Goal: Transaction & Acquisition: Purchase product/service

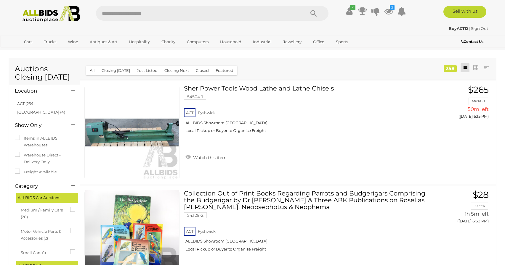
scroll to position [3802, 0]
click at [388, 9] on icon at bounding box center [388, 11] width 9 height 11
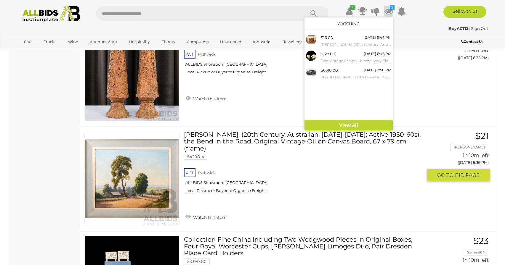
scroll to position [1211, 0]
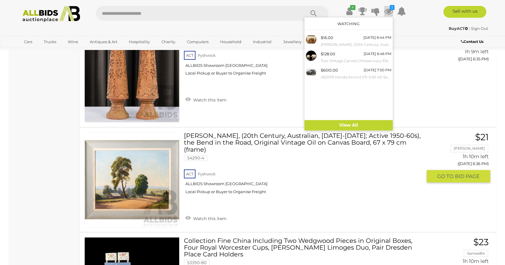
click at [282, 141] on link "Donald A. McBean, (20th Century, Australian, 1931-2021; Active 1950-60s), the B…" at bounding box center [305, 165] width 234 height 66
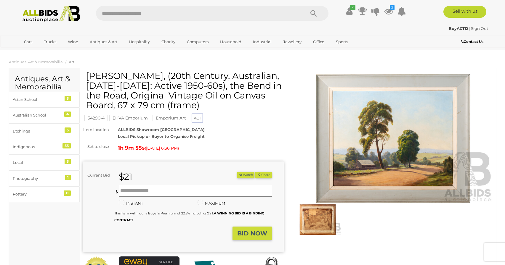
click at [393, 135] on img at bounding box center [393, 138] width 201 height 129
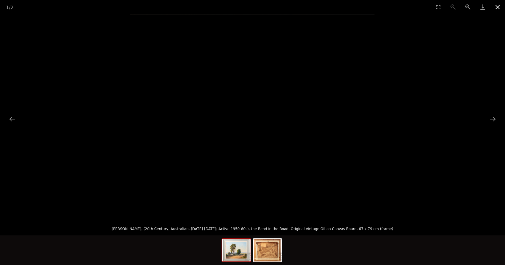
click at [499, 8] on button "Close gallery" at bounding box center [497, 7] width 15 height 14
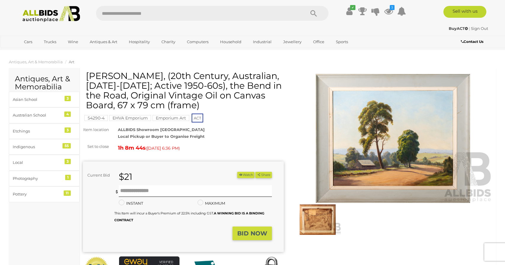
click at [242, 174] on button "Watch" at bounding box center [245, 175] width 17 height 6
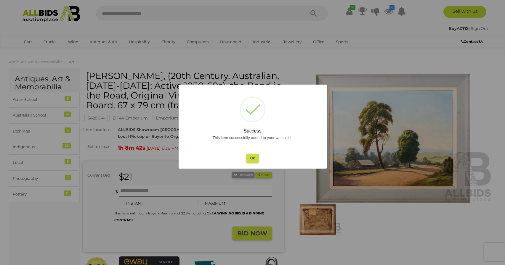
click at [252, 159] on button "Ok" at bounding box center [252, 158] width 12 height 9
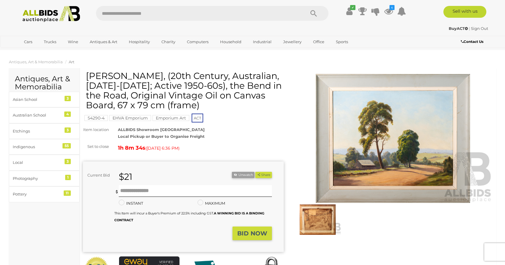
click at [374, 135] on img at bounding box center [393, 138] width 201 height 129
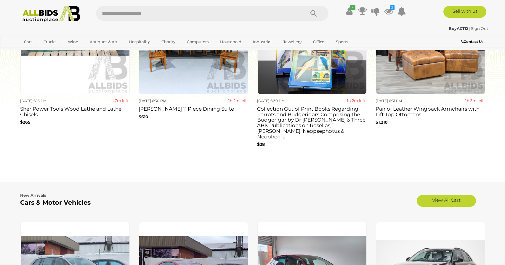
scroll to position [444, 0]
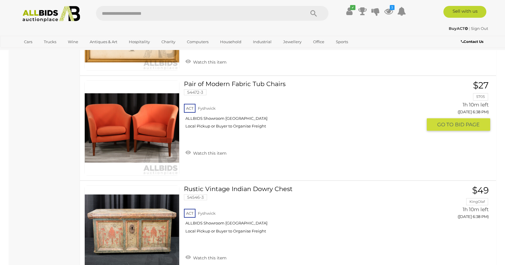
scroll to position [1682, 0]
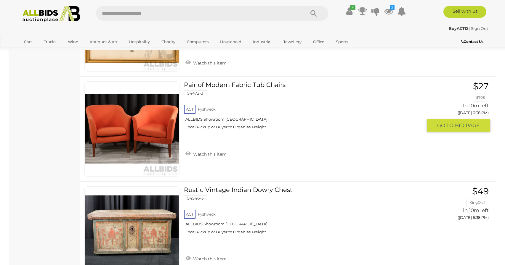
click at [224, 85] on link "Pair of Modern Fabric Tub Chairs 54472-3 ACT Fyshwick ALLBIDS Showroom Fyshwick" at bounding box center [305, 107] width 234 height 53
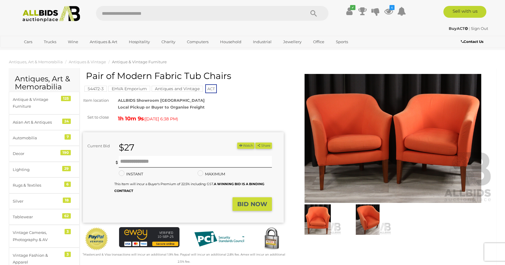
click at [355, 112] on img at bounding box center [393, 138] width 201 height 129
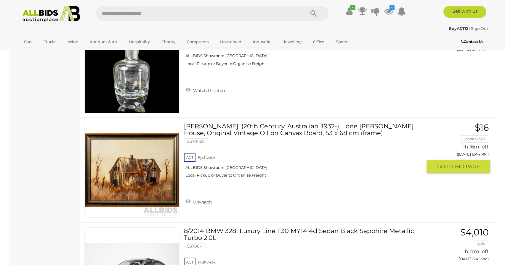
scroll to position [3111, 0]
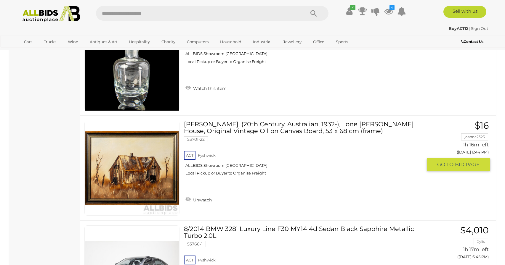
click at [280, 125] on link "Ronald Hope, (20th Century, Australian, 1932-), Lone Bush House, Original Vinta…" at bounding box center [305, 151] width 234 height 60
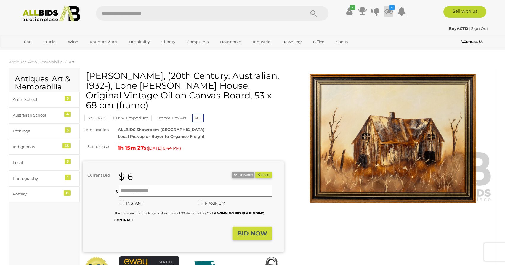
click at [387, 10] on icon at bounding box center [388, 11] width 9 height 11
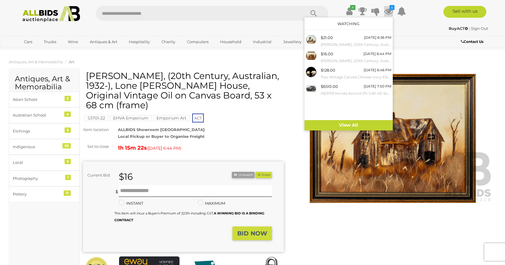
click at [264, 133] on div "[PERSON_NAME], (20th Century, Australian, 1932-), Lone [PERSON_NAME] House, Ori…" at bounding box center [183, 182] width 201 height 223
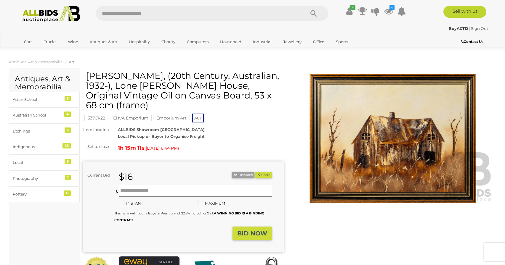
click at [360, 127] on img at bounding box center [393, 138] width 201 height 129
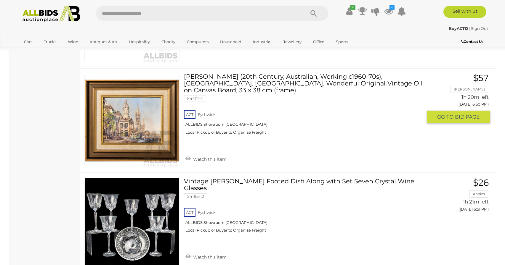
scroll to position [4730, 0]
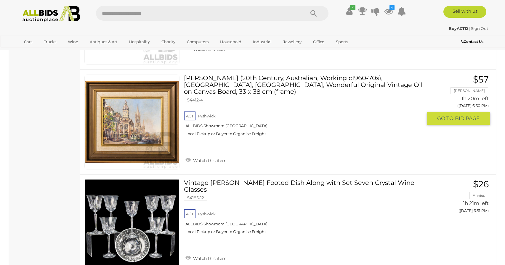
click at [280, 78] on link "Heather Lang (20th Century, Australian, Working c1960-70s), Swanston Street Tow…" at bounding box center [305, 108] width 234 height 66
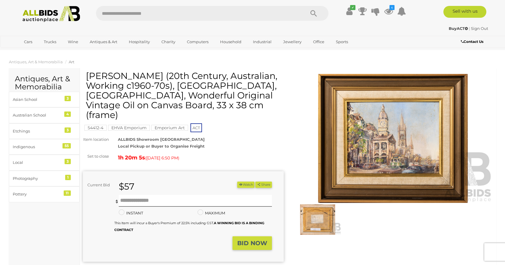
click at [372, 149] on img at bounding box center [393, 138] width 201 height 129
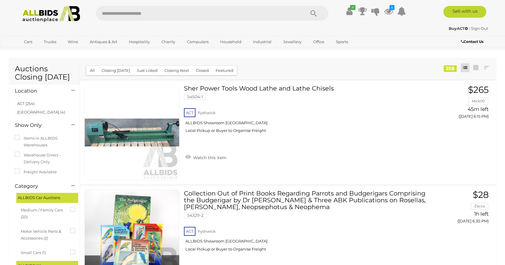
scroll to position [4730, 0]
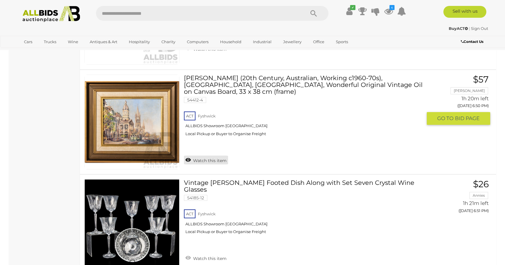
click at [204, 160] on link "Watch this item" at bounding box center [206, 160] width 44 height 9
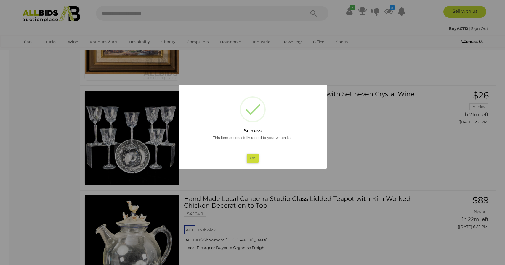
scroll to position [4818, 0]
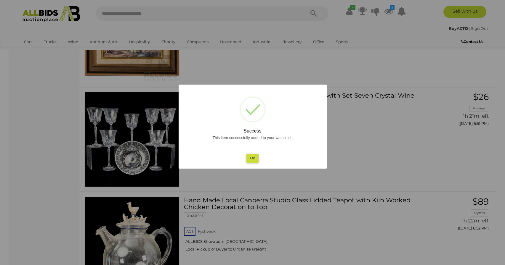
click at [254, 160] on button "Ok" at bounding box center [252, 158] width 12 height 9
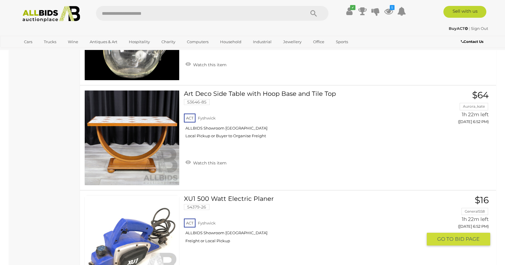
scroll to position [5022, 0]
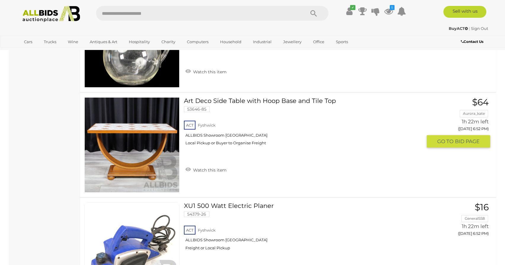
click at [243, 102] on link "Art Deco Side Table with Hoop Base and Tile Top 53646-85 ACT Fyshwick" at bounding box center [305, 123] width 234 height 53
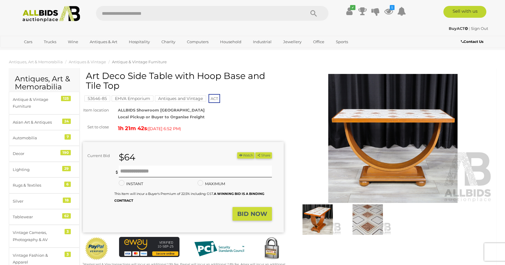
click at [350, 119] on img at bounding box center [393, 138] width 201 height 129
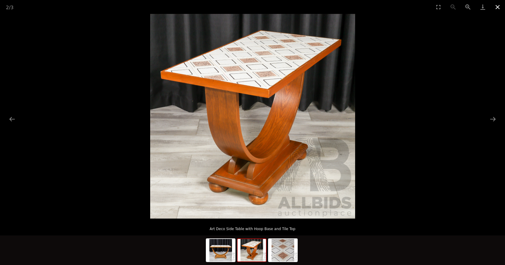
click at [497, 7] on button "Close gallery" at bounding box center [497, 7] width 15 height 14
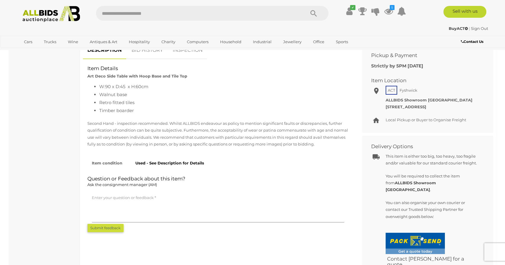
scroll to position [241, 0]
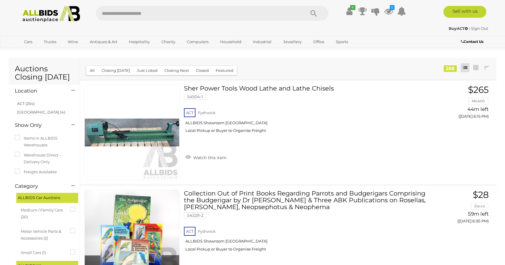
scroll to position [5022, 0]
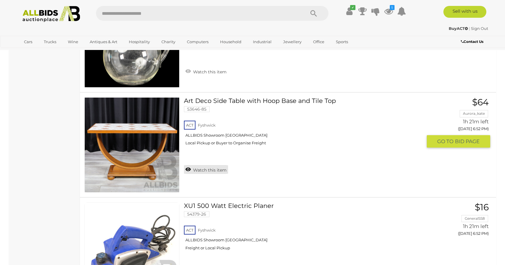
click at [213, 171] on link "Watch this item" at bounding box center [206, 169] width 44 height 9
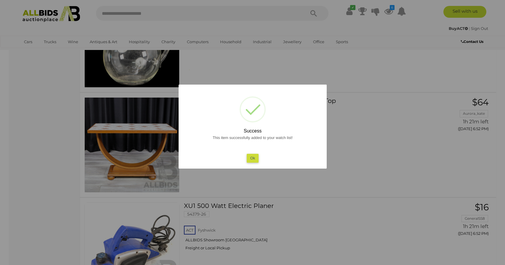
click at [252, 160] on button "Ok" at bounding box center [252, 158] width 12 height 9
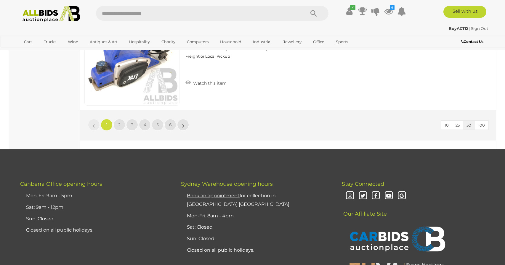
scroll to position [5219, 0]
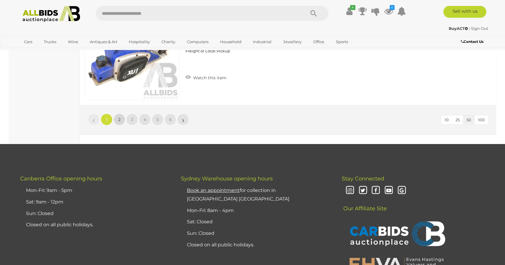
click at [120, 120] on span "2" at bounding box center [119, 119] width 2 height 5
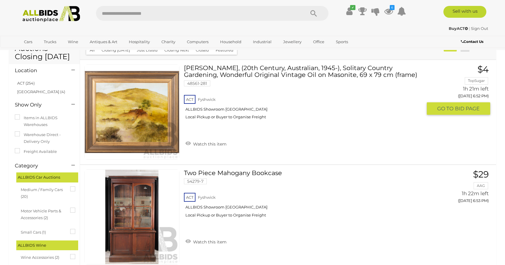
click at [135, 110] on link at bounding box center [131, 112] width 95 height 95
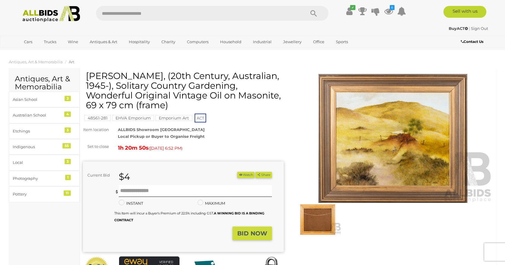
click at [240, 175] on button "Watch" at bounding box center [245, 175] width 17 height 6
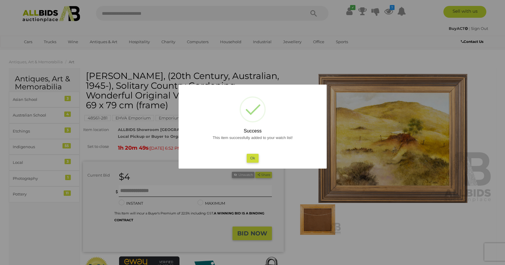
click at [252, 157] on button "Ok" at bounding box center [252, 158] width 12 height 9
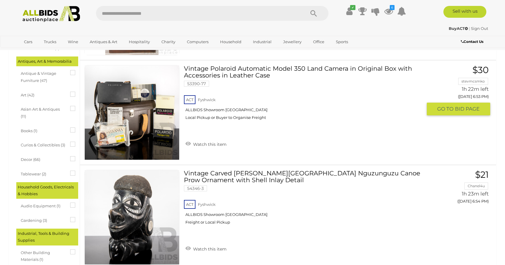
scroll to position [227, 0]
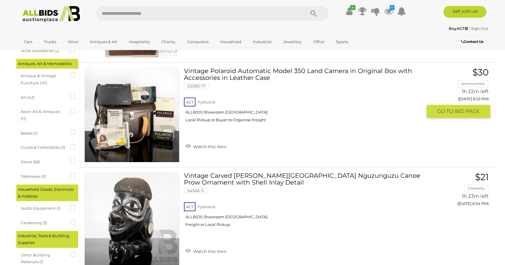
click at [254, 70] on link "Vintage Polaroid Automatic Model 350 Land Camera in Original Box with Accessori…" at bounding box center [305, 98] width 234 height 60
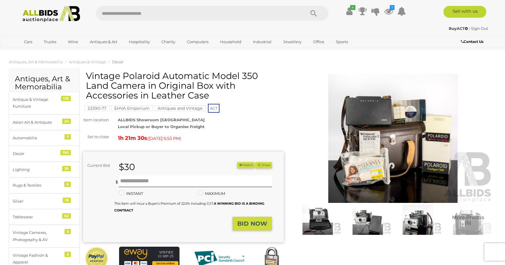
click at [386, 160] on img at bounding box center [393, 138] width 201 height 129
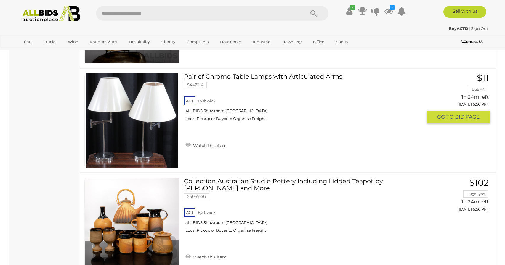
scroll to position [965, 0]
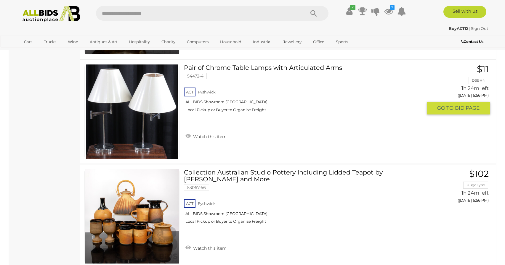
click at [245, 69] on link "Pair of Chrome Table Lamps with Articulated Arms 54472-4 ACT Fyshwick" at bounding box center [305, 90] width 234 height 53
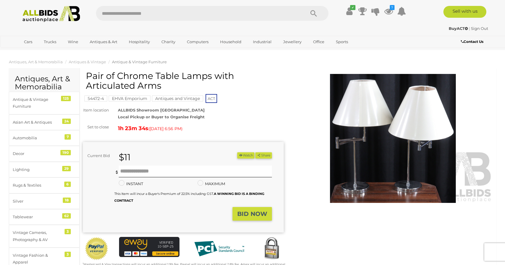
click at [372, 158] on img at bounding box center [393, 138] width 201 height 129
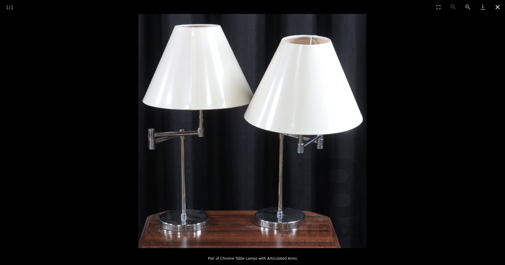
click at [499, 7] on button "Close gallery" at bounding box center [497, 7] width 15 height 14
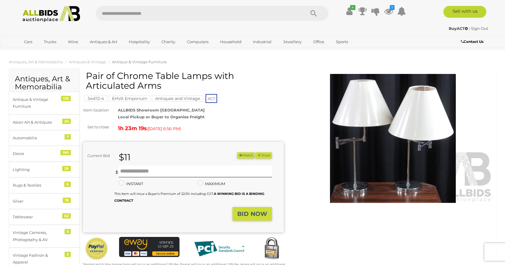
click at [241, 154] on button "Watch" at bounding box center [245, 155] width 17 height 6
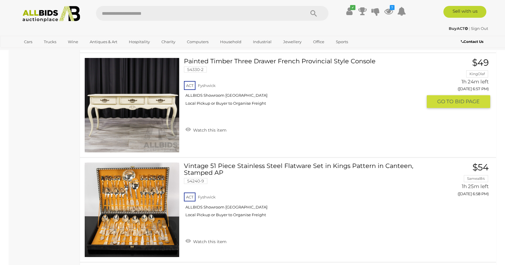
scroll to position [1391, 0]
click at [256, 62] on link "Painted Timber Three Drawer French Provincial Style Console 54330-2 ACT Fyshwick" at bounding box center [305, 83] width 234 height 53
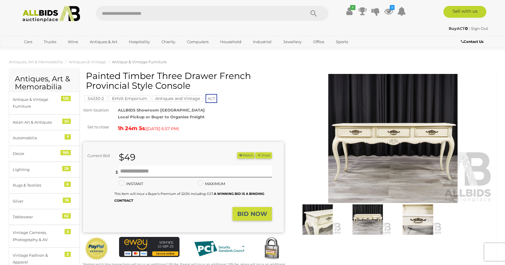
click at [381, 175] on img at bounding box center [393, 138] width 201 height 129
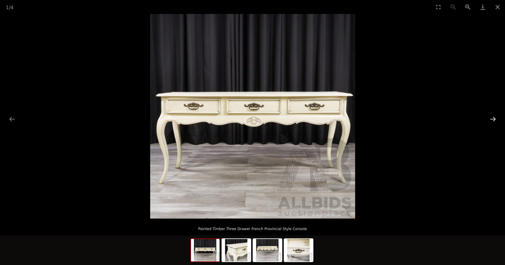
click at [491, 120] on button "Next slide" at bounding box center [492, 119] width 12 height 12
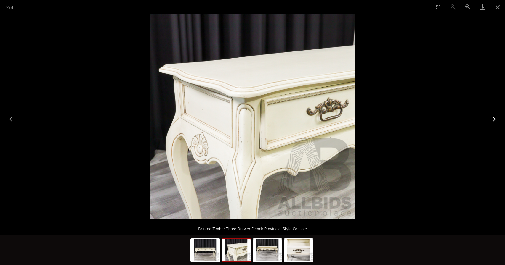
click at [491, 120] on button "Next slide" at bounding box center [492, 119] width 12 height 12
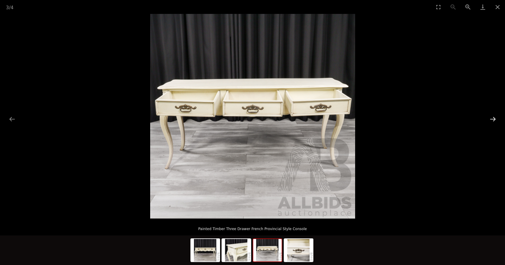
click at [491, 120] on button "Next slide" at bounding box center [492, 119] width 12 height 12
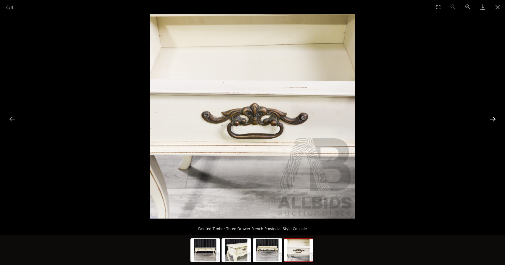
click at [491, 120] on button "Next slide" at bounding box center [492, 119] width 12 height 12
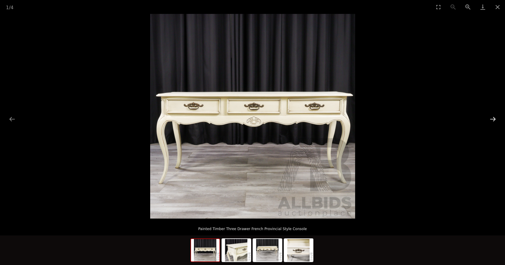
click at [491, 120] on button "Next slide" at bounding box center [492, 119] width 12 height 12
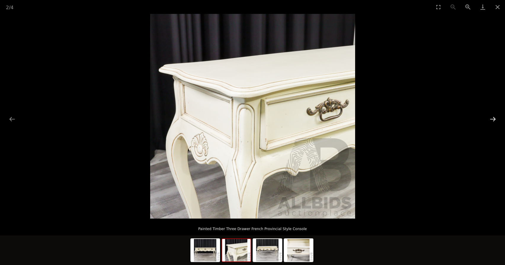
click at [491, 120] on button "Next slide" at bounding box center [492, 119] width 12 height 12
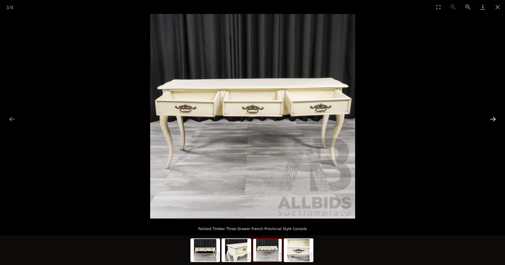
click at [491, 120] on button "Next slide" at bounding box center [492, 119] width 12 height 12
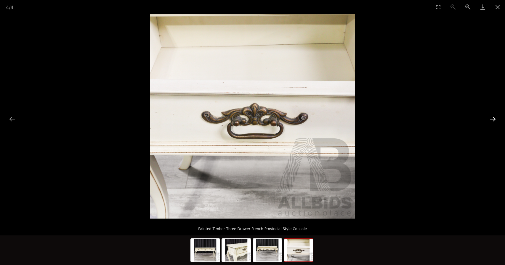
click at [491, 120] on button "Next slide" at bounding box center [492, 119] width 12 height 12
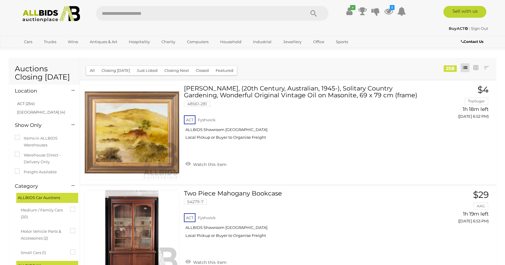
scroll to position [1391, 0]
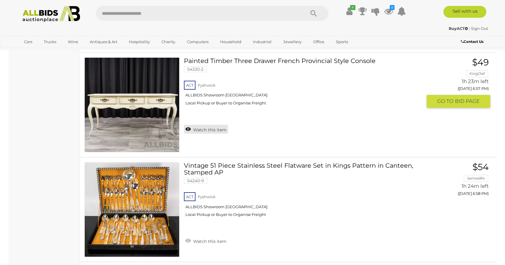
click at [210, 129] on link "Watch this item" at bounding box center [206, 129] width 44 height 9
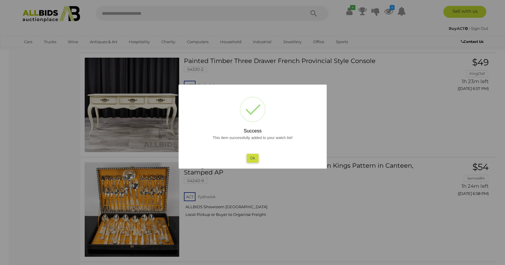
click at [252, 156] on button "Ok" at bounding box center [252, 158] width 12 height 9
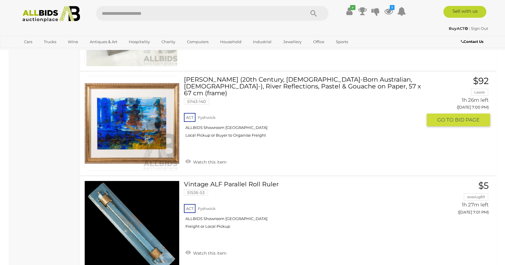
scroll to position [2952, 0]
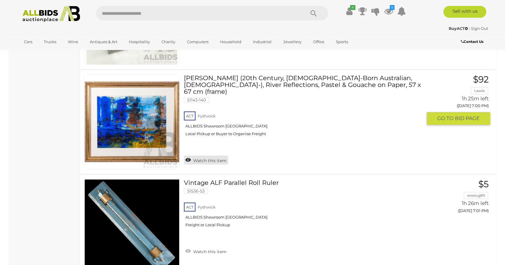
click at [207, 156] on link "Watch this item" at bounding box center [206, 160] width 44 height 9
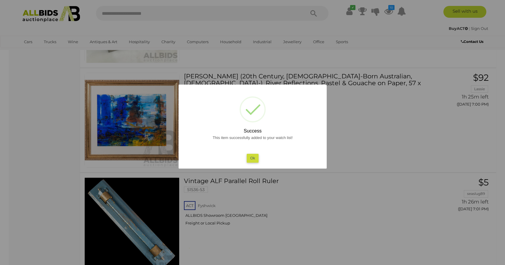
click at [251, 158] on button "Ok" at bounding box center [252, 158] width 12 height 9
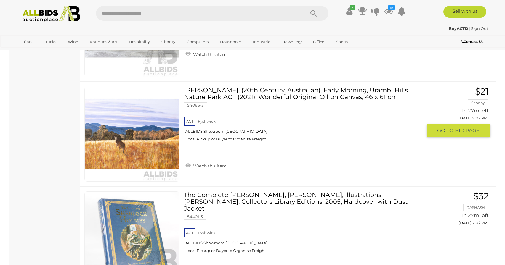
scroll to position [3466, 0]
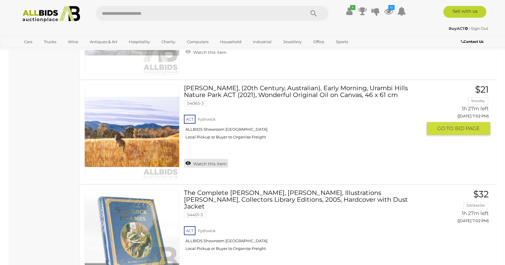
click at [206, 160] on link "Watch this item" at bounding box center [206, 163] width 44 height 9
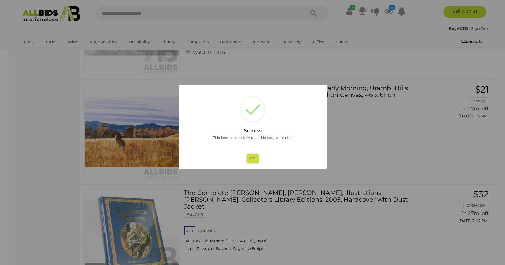
click at [252, 158] on button "Ok" at bounding box center [252, 158] width 12 height 9
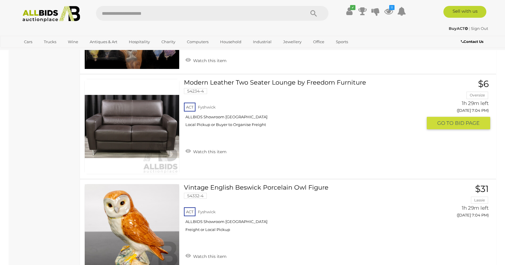
scroll to position [4101, 0]
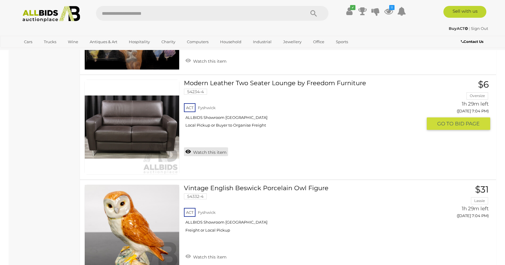
click at [212, 149] on link "Watch this item" at bounding box center [206, 151] width 44 height 9
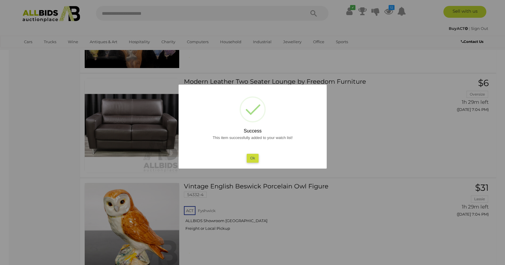
click at [252, 159] on button "Ok" at bounding box center [252, 158] width 12 height 9
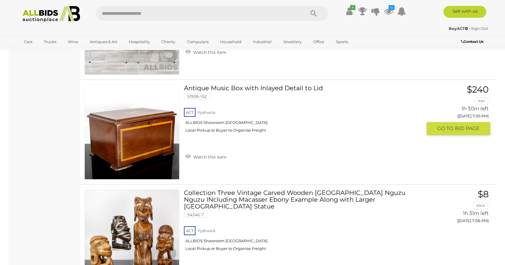
scroll to position [4725, 0]
click at [250, 84] on link "Antique Music Box with Inlayed Detail to Lid 51906-152 ACT Fyshwick ALLBIDS Sho…" at bounding box center [305, 110] width 234 height 53
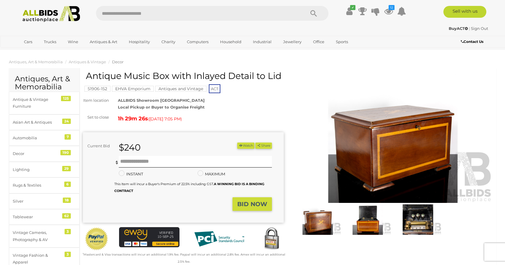
click at [346, 137] on img at bounding box center [393, 138] width 201 height 129
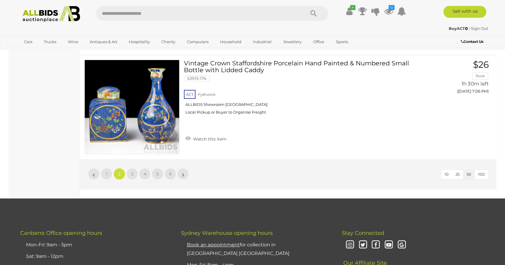
scroll to position [5166, 0]
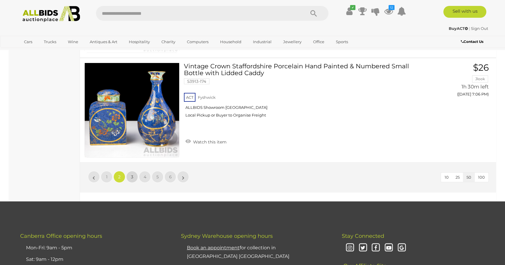
click at [133, 174] on span "3" at bounding box center [132, 176] width 2 height 5
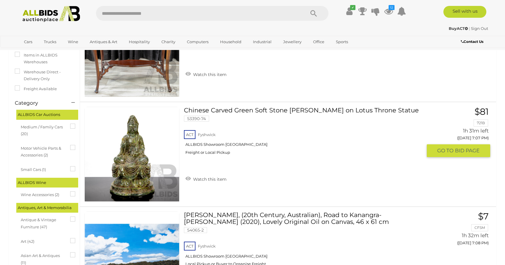
scroll to position [91, 0]
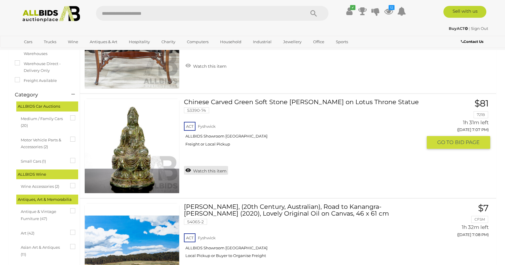
click at [202, 171] on link "Watch this item" at bounding box center [206, 170] width 44 height 9
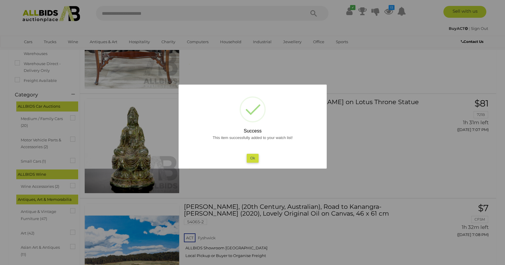
click at [253, 160] on button "Ok" at bounding box center [252, 158] width 12 height 9
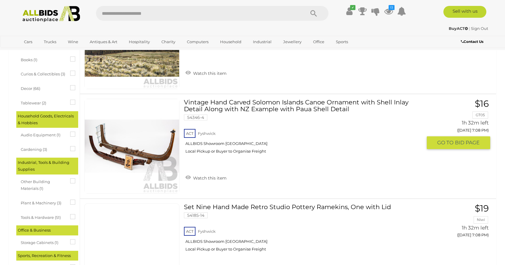
scroll to position [303, 0]
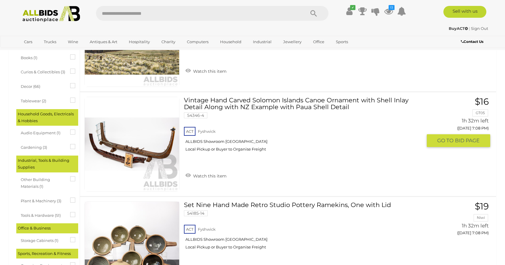
click at [274, 108] on link "Vintage Hand Carved Solomon Islands Canoe Ornament with Shell Inlay Detail Alon…" at bounding box center [305, 127] width 234 height 60
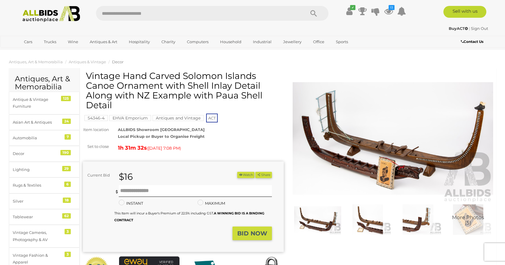
click at [366, 147] on img at bounding box center [393, 138] width 201 height 129
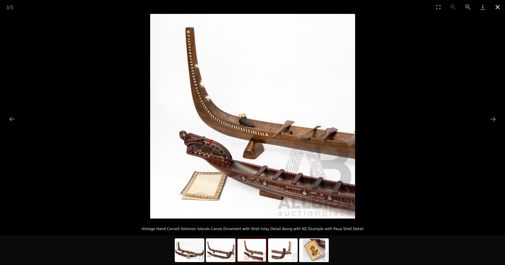
click at [496, 7] on button "Close gallery" at bounding box center [497, 7] width 15 height 14
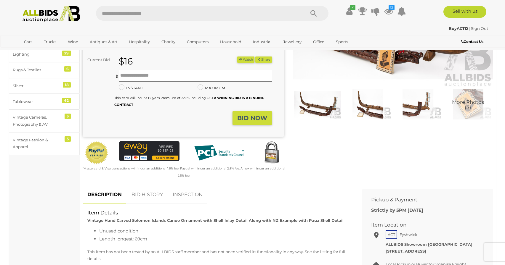
scroll to position [121, 0]
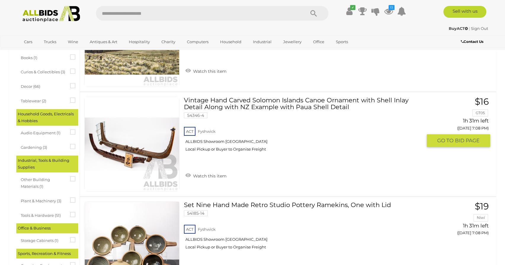
scroll to position [303, 0]
click at [208, 179] on link "Watch this item" at bounding box center [206, 175] width 44 height 9
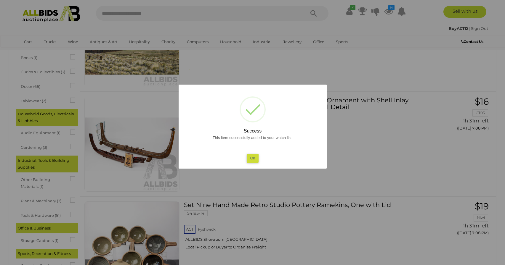
click at [253, 158] on button "Ok" at bounding box center [252, 158] width 12 height 9
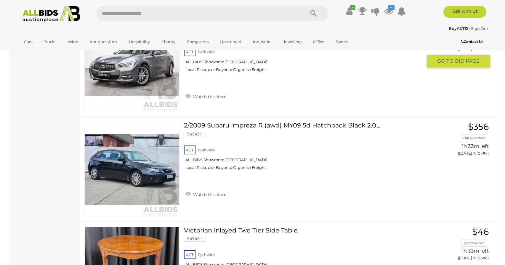
scroll to position [1130, 0]
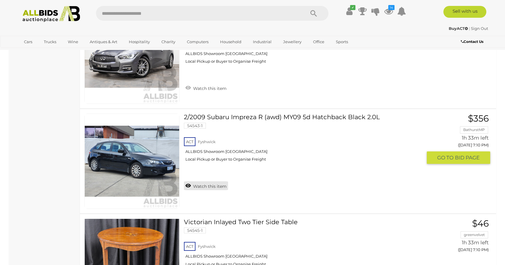
click at [205, 181] on link "Watch this item" at bounding box center [206, 185] width 44 height 9
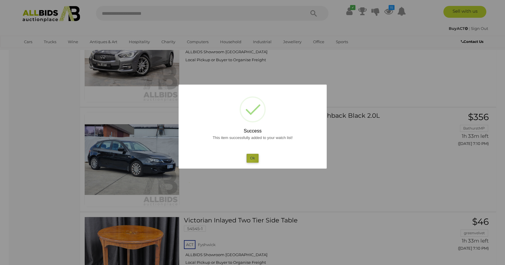
click at [251, 160] on button "Ok" at bounding box center [252, 158] width 12 height 9
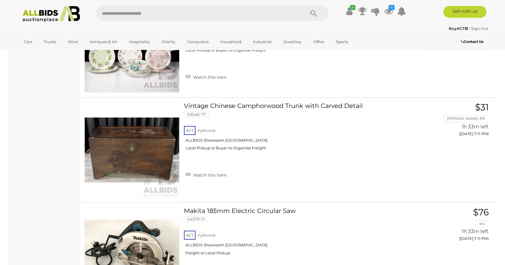
scroll to position [1566, 0]
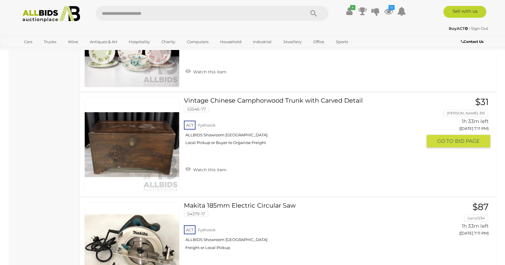
click at [268, 97] on link "Vintage Chinese Camphorwood Trunk with Carved Detail 53546-77 ACT Fyshwick" at bounding box center [305, 123] width 234 height 53
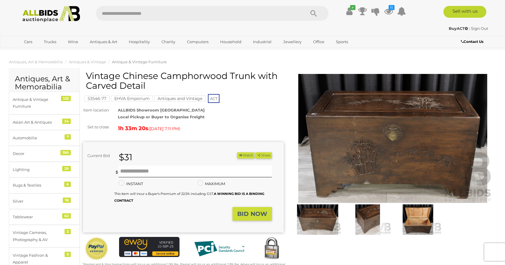
click at [354, 144] on img at bounding box center [393, 138] width 201 height 129
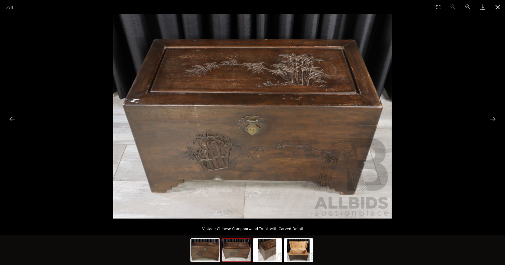
click at [499, 7] on button "Close gallery" at bounding box center [497, 7] width 15 height 14
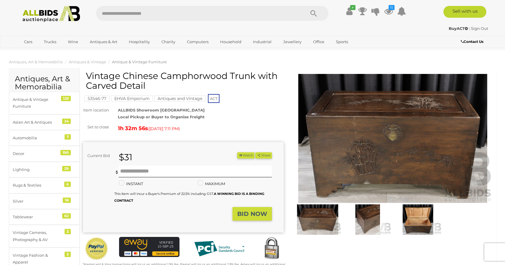
click at [247, 157] on button "Watch" at bounding box center [245, 155] width 17 height 6
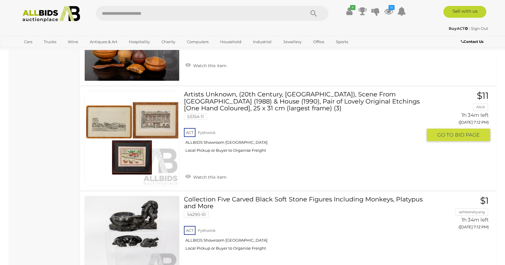
scroll to position [1993, 0]
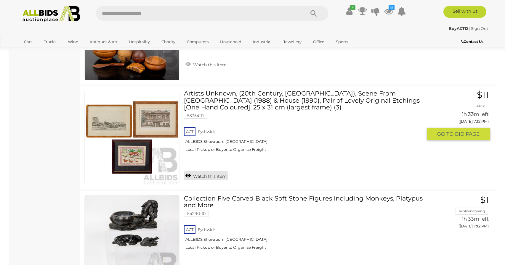
click at [198, 171] on link "Watch this item" at bounding box center [206, 175] width 44 height 9
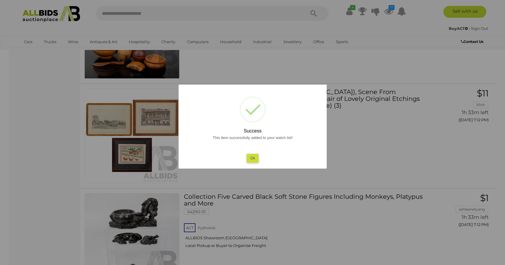
click at [254, 160] on button "Ok" at bounding box center [252, 158] width 12 height 9
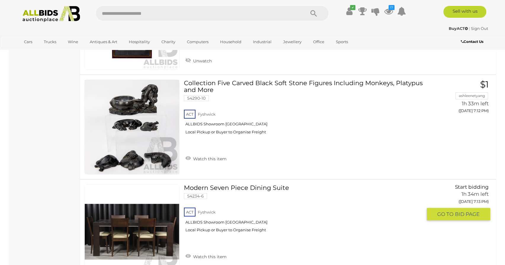
scroll to position [2106, 0]
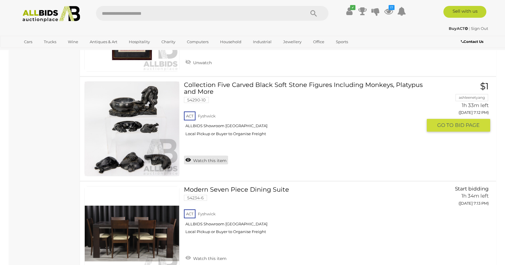
click at [217, 156] on link "Watch this item" at bounding box center [206, 160] width 44 height 9
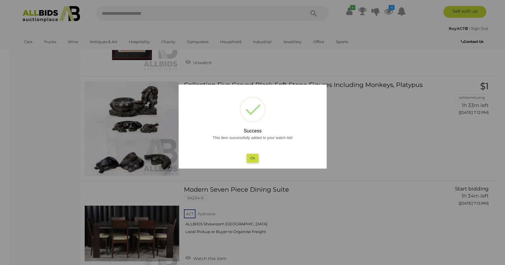
click at [256, 157] on button "Ok" at bounding box center [252, 158] width 12 height 9
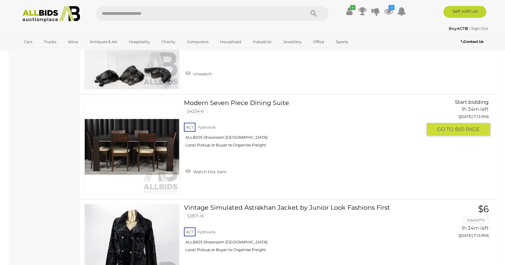
scroll to position [2192, 0]
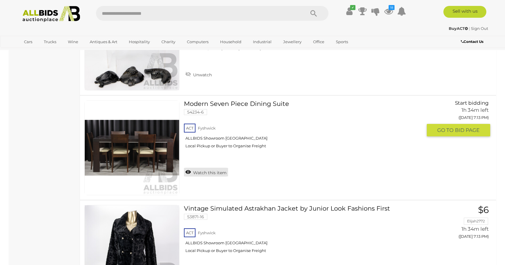
click at [207, 170] on link "Watch this item" at bounding box center [206, 172] width 44 height 9
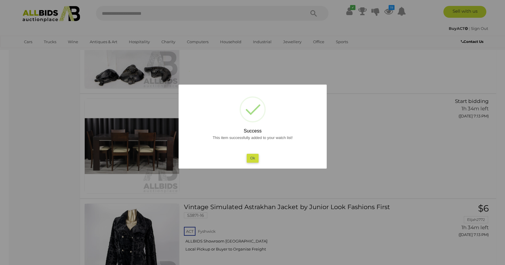
click at [251, 157] on button "Ok" at bounding box center [252, 158] width 12 height 9
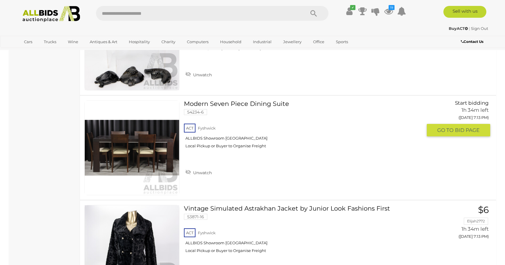
click at [222, 100] on link "Modern Seven Piece Dining Suite 54234-6 ACT Fyshwick ALLBIDS Showroom Fyshwick" at bounding box center [305, 126] width 234 height 53
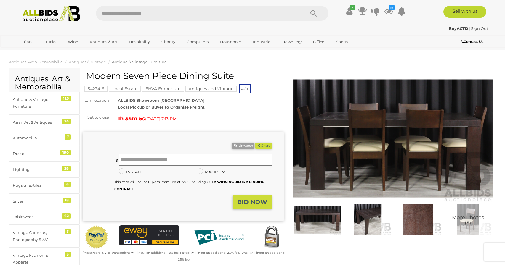
click at [364, 145] on img at bounding box center [393, 138] width 201 height 129
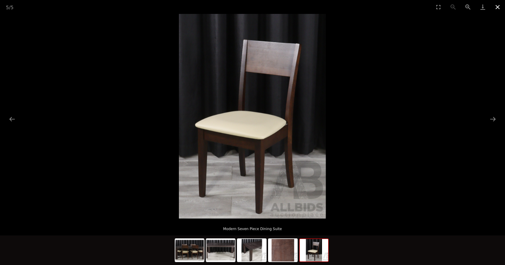
click at [496, 7] on button "Close gallery" at bounding box center [497, 7] width 15 height 14
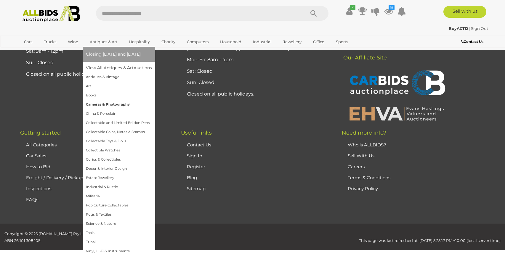
scroll to position [2229, 0]
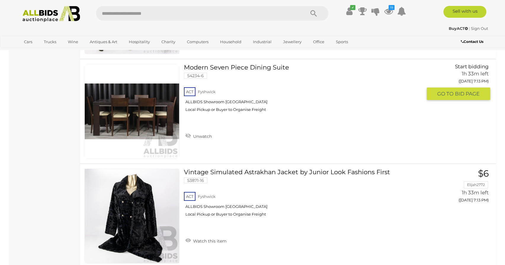
click at [129, 113] on img at bounding box center [132, 111] width 94 height 94
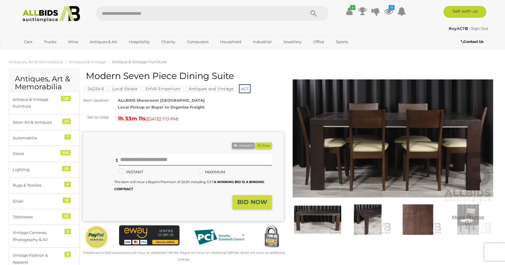
click at [352, 145] on img at bounding box center [393, 138] width 201 height 129
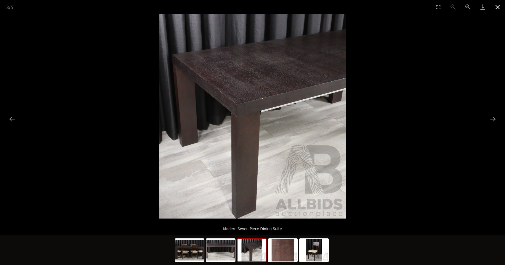
click at [497, 7] on button "Close gallery" at bounding box center [497, 7] width 15 height 14
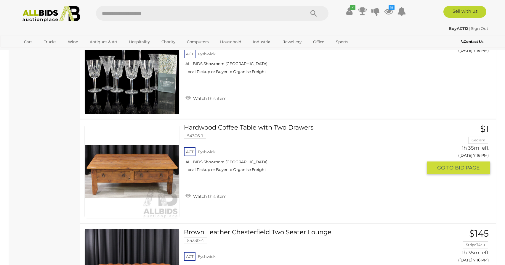
scroll to position [3008, 0]
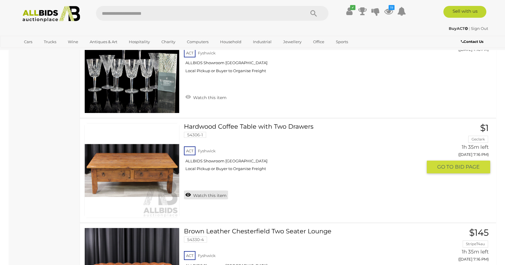
click at [204, 194] on link "Watch this item" at bounding box center [206, 195] width 44 height 9
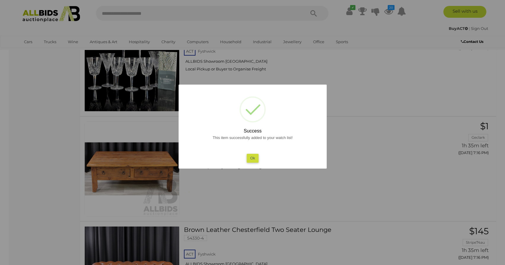
click at [254, 158] on button "Ok" at bounding box center [252, 158] width 12 height 9
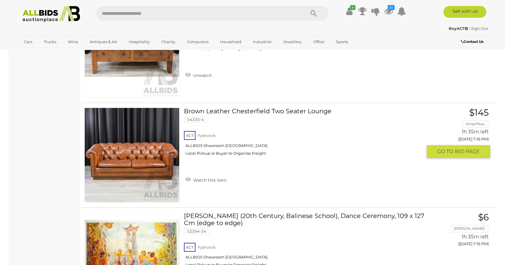
scroll to position [3128, 0]
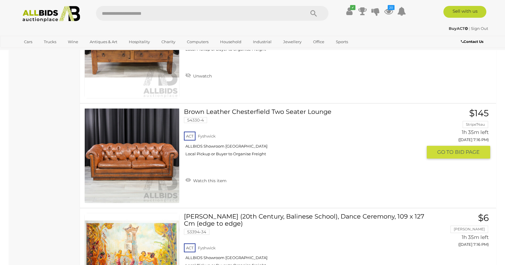
click at [252, 108] on link "Brown Leather Chesterfield Two Seater Lounge 54330-4 ACT Fyshwick ALLBIDS Showr…" at bounding box center [305, 134] width 234 height 53
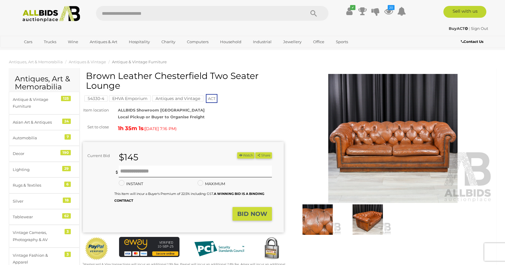
click at [379, 105] on img at bounding box center [393, 138] width 201 height 129
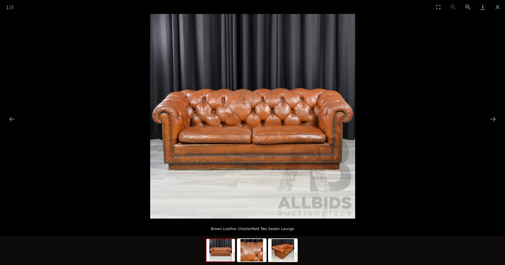
click at [275, 138] on img at bounding box center [252, 116] width 205 height 205
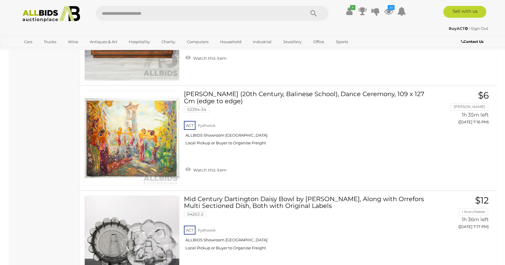
scroll to position [3254, 0]
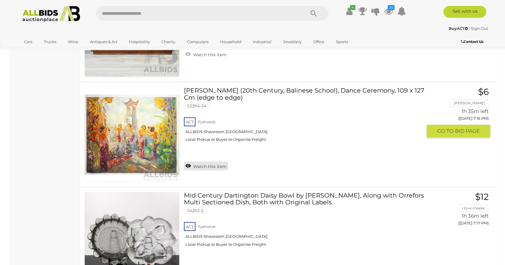
click at [207, 162] on link "Watch this item" at bounding box center [206, 166] width 44 height 9
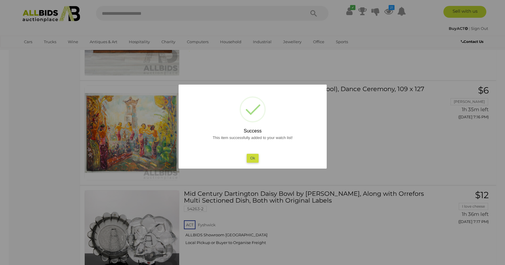
click at [253, 159] on button "Ok" at bounding box center [252, 158] width 12 height 9
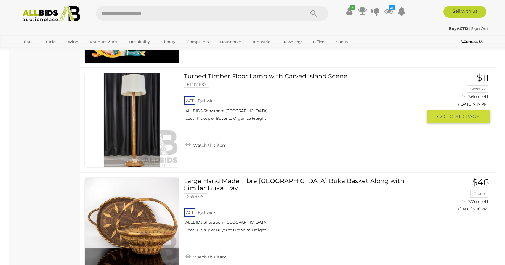
scroll to position [3585, 0]
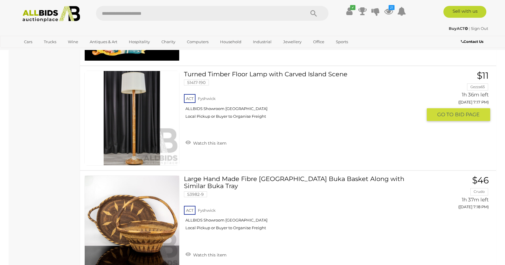
click at [262, 71] on link "Turned Timber Floor Lamp with Carved Island Scene 51417-190 ACT Fyshwick" at bounding box center [305, 97] width 234 height 53
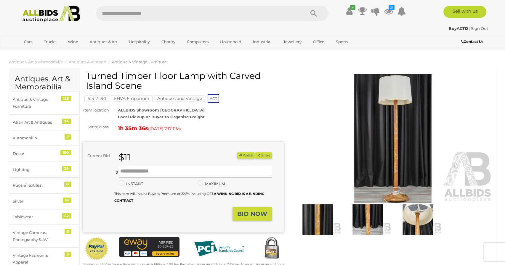
click at [413, 134] on img at bounding box center [393, 138] width 201 height 129
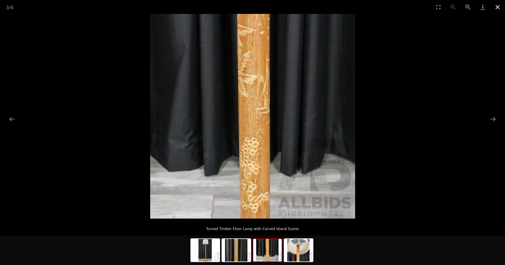
click at [497, 7] on button "Close gallery" at bounding box center [497, 7] width 15 height 14
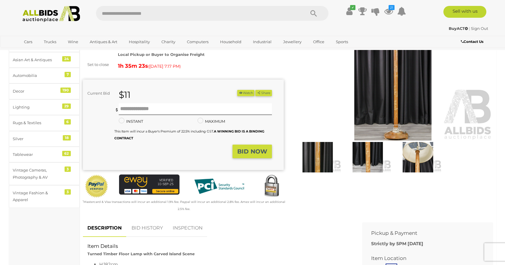
scroll to position [1, 0]
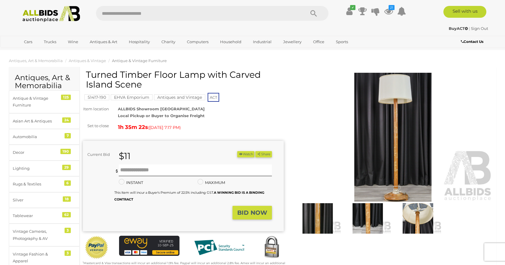
click at [243, 153] on button "Watch" at bounding box center [245, 154] width 17 height 6
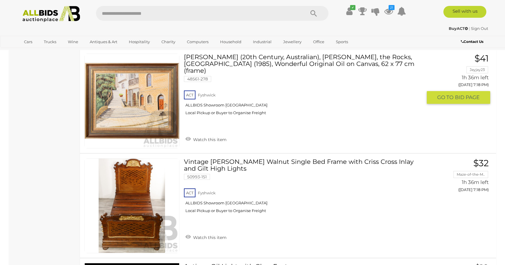
scroll to position [3802, 0]
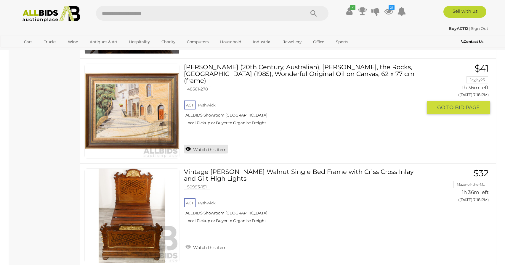
click at [203, 145] on link "Watch this item" at bounding box center [206, 149] width 44 height 9
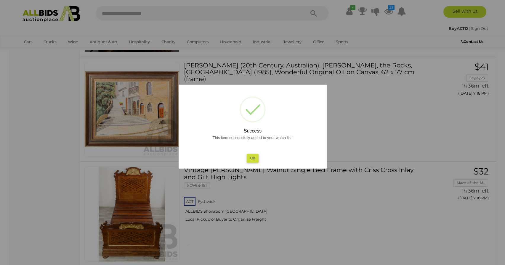
click at [249, 160] on button "Ok" at bounding box center [252, 158] width 12 height 9
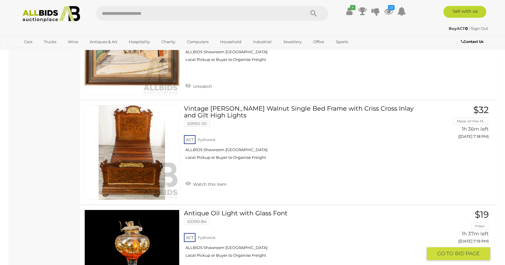
scroll to position [3872, 0]
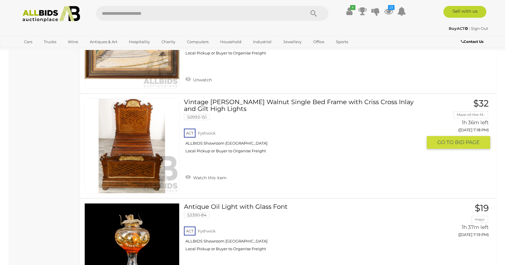
click at [237, 99] on link "Vintage Burl Walnut Single Bed Frame with Criss Cross Inlay and Gilt High Light…" at bounding box center [305, 129] width 234 height 60
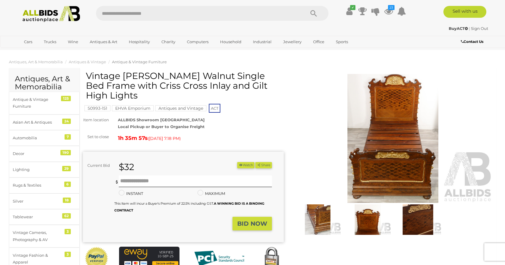
click at [369, 121] on img at bounding box center [393, 138] width 201 height 129
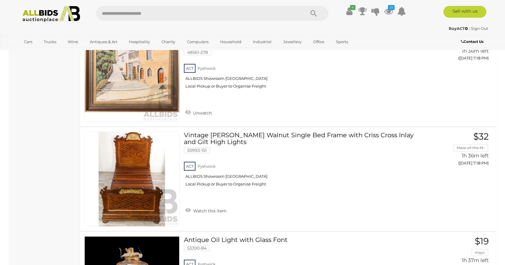
scroll to position [3838, 0]
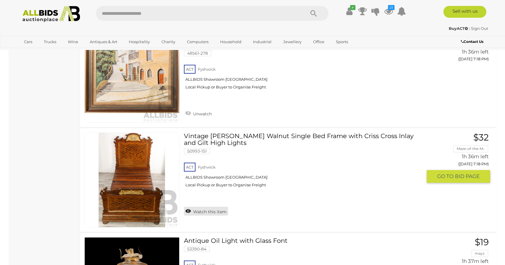
click at [210, 207] on link "Watch this item" at bounding box center [206, 211] width 44 height 9
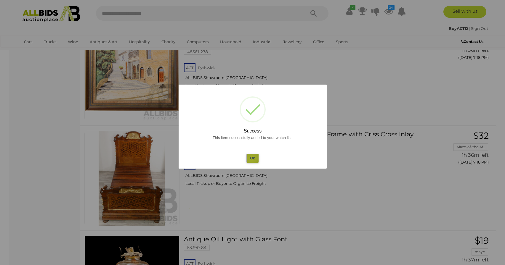
click at [252, 159] on button "Ok" at bounding box center [252, 158] width 12 height 9
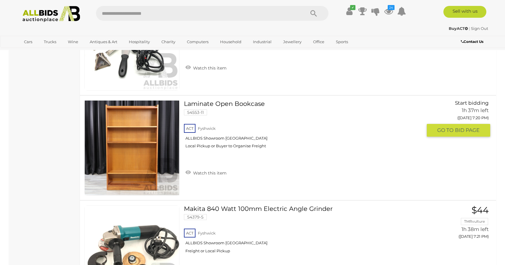
scroll to position [4921, 0]
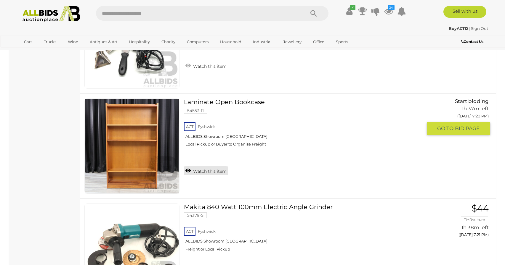
click at [208, 167] on link "Watch this item" at bounding box center [206, 170] width 44 height 9
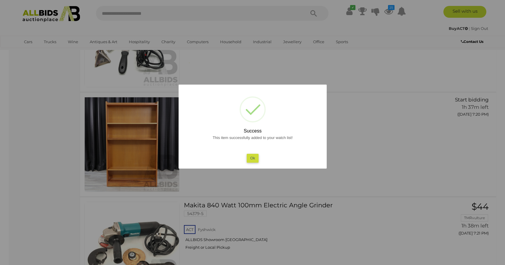
click at [250, 159] on button "Ok" at bounding box center [252, 158] width 12 height 9
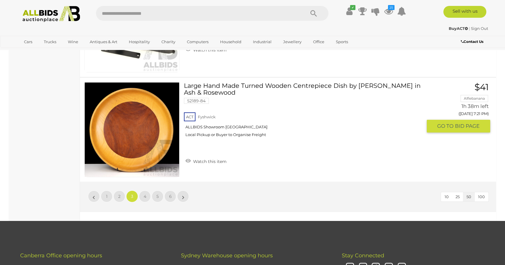
scroll to position [5148, 0]
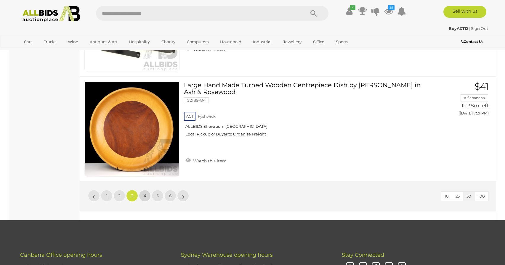
click at [145, 193] on span "4" at bounding box center [145, 195] width 3 height 5
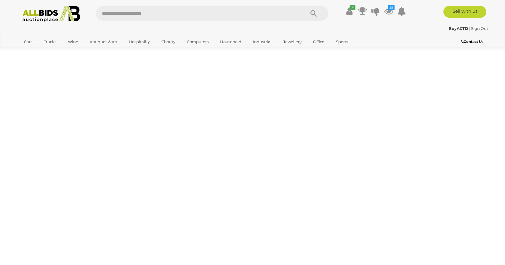
scroll to position [20, 0]
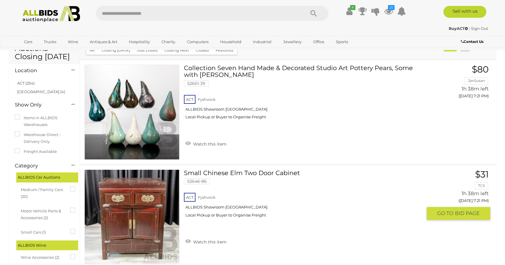
click at [145, 189] on link at bounding box center [131, 217] width 95 height 95
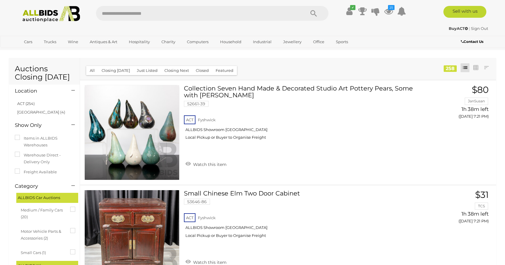
scroll to position [20, 0]
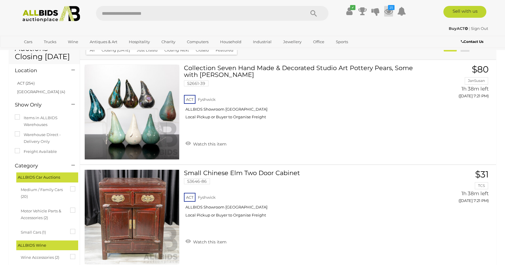
click at [387, 9] on icon at bounding box center [388, 11] width 9 height 11
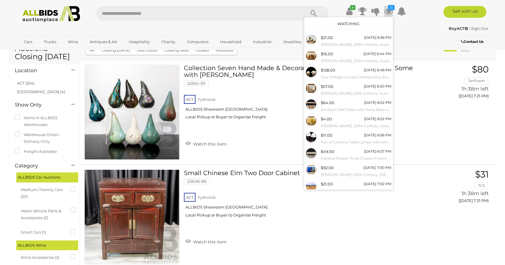
click at [213, 29] on div "BuyACT | Sign Out" at bounding box center [252, 28] width 471 height 7
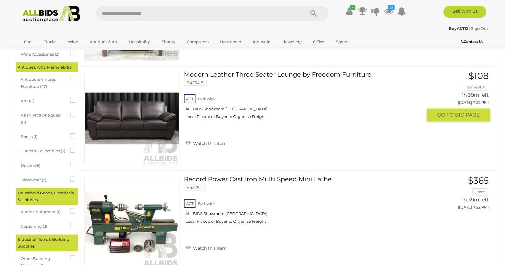
scroll to position [225, 0]
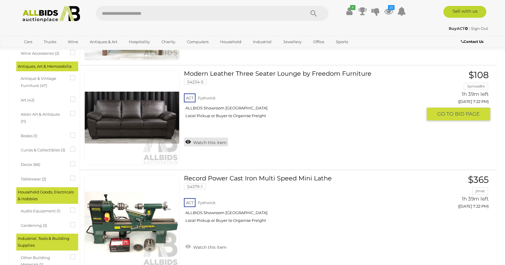
click at [212, 140] on link "Watch this item" at bounding box center [206, 142] width 44 height 9
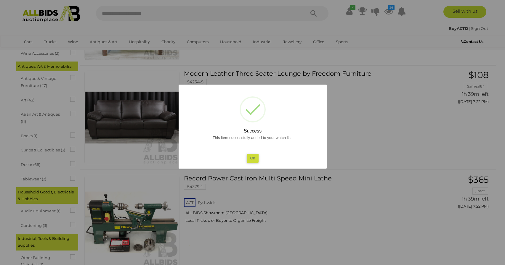
click at [253, 159] on button "Ok" at bounding box center [252, 158] width 12 height 9
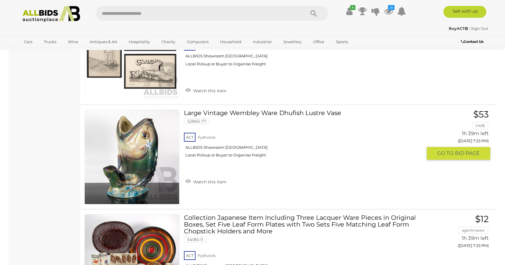
scroll to position [606, 0]
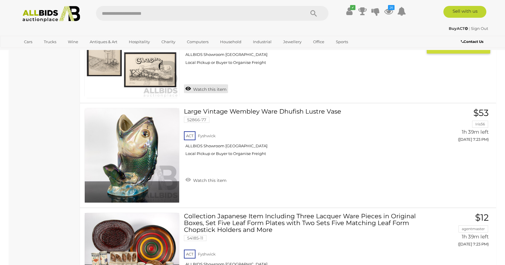
click at [197, 88] on link "Watch this item" at bounding box center [206, 88] width 44 height 9
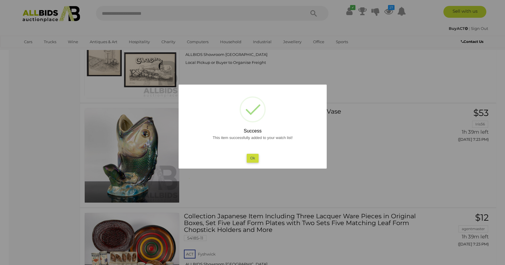
click at [252, 160] on button "Ok" at bounding box center [252, 158] width 12 height 9
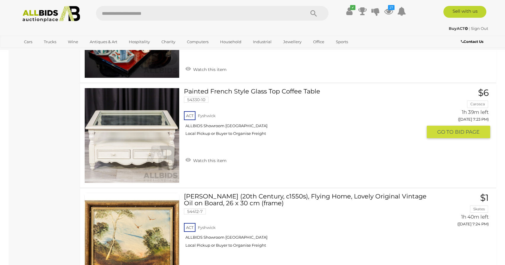
scroll to position [837, 0]
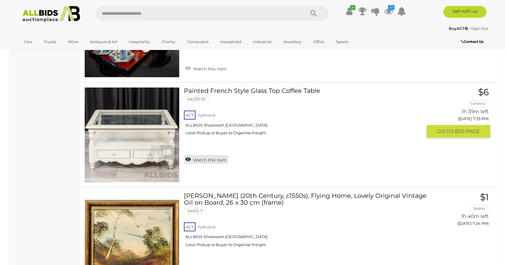
click at [212, 161] on link "Watch this item" at bounding box center [206, 159] width 44 height 9
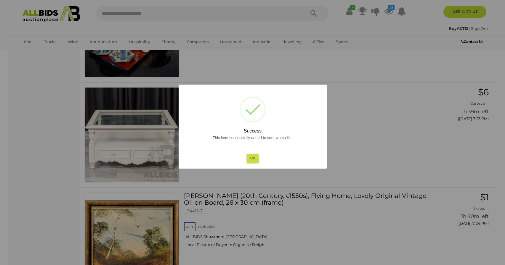
click at [250, 156] on button "Ok" at bounding box center [252, 158] width 12 height 9
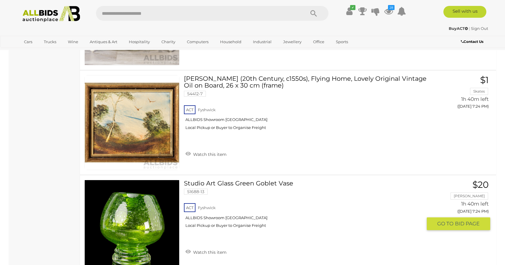
scroll to position [951, 0]
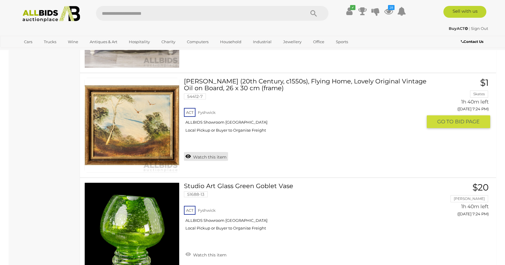
click at [206, 157] on link "Watch this item" at bounding box center [206, 156] width 44 height 9
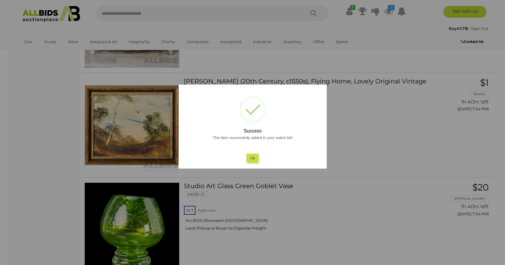
click at [251, 159] on button "Ok" at bounding box center [252, 158] width 12 height 9
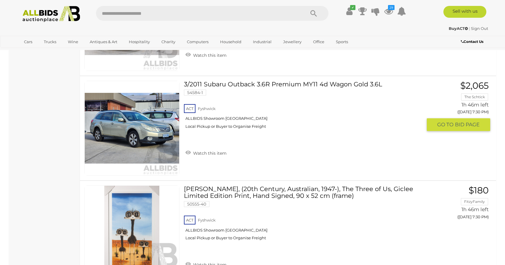
scroll to position [2629, 0]
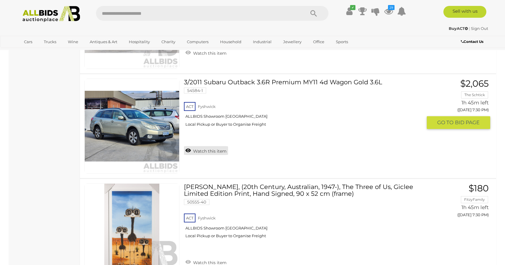
click at [211, 151] on link "Watch this item" at bounding box center [206, 150] width 44 height 9
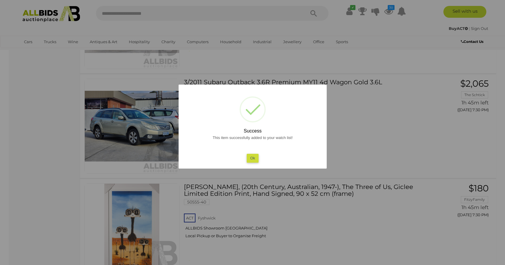
click at [254, 159] on button "Ok" at bounding box center [252, 158] width 12 height 9
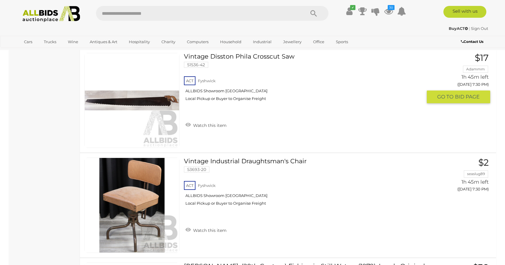
scroll to position [2884, 0]
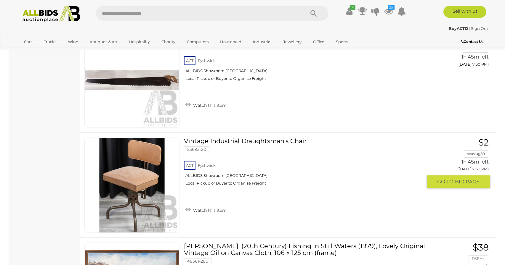
click at [242, 140] on link "Vintage Industrial Draughtsman's Chair 53693-20 ACT Fyshwick ALLBIDS Showroom F…" at bounding box center [305, 164] width 234 height 53
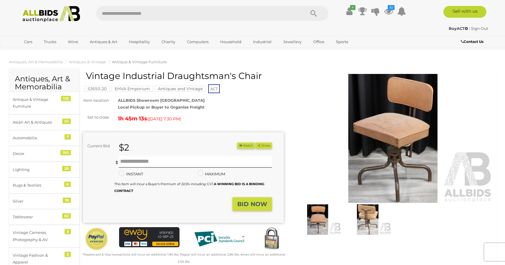
click at [393, 140] on img at bounding box center [393, 138] width 201 height 129
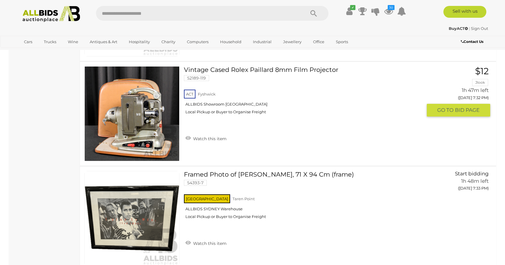
scroll to position [3153, 0]
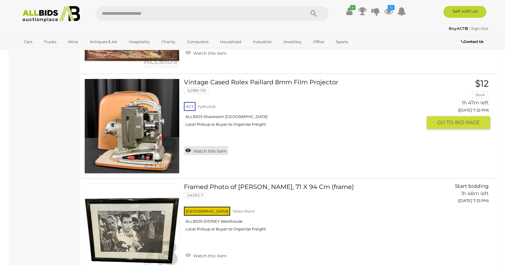
click at [201, 151] on link "Watch this item" at bounding box center [206, 150] width 44 height 9
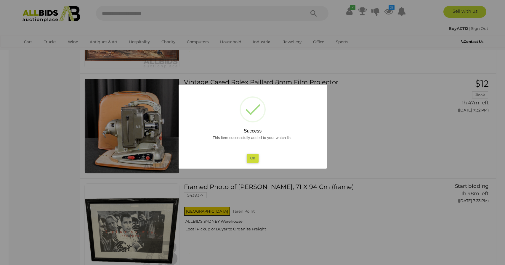
click at [249, 160] on button "Ok" at bounding box center [252, 158] width 12 height 9
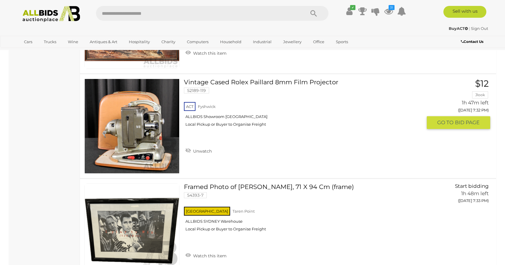
click at [244, 81] on link "Vintage Cased Rolex Paillard 8mm Film Projector 52189-119 ACT [GEOGRAPHIC_DATA]" at bounding box center [305, 105] width 234 height 53
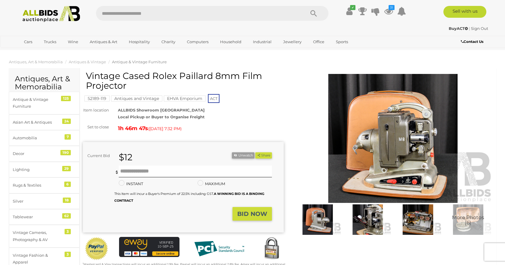
click at [378, 139] on img at bounding box center [393, 138] width 201 height 129
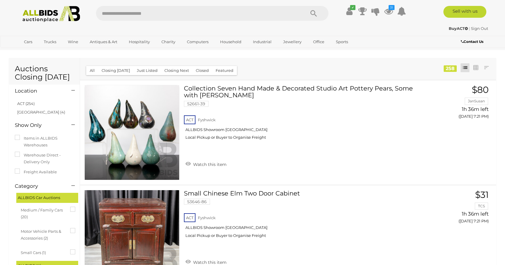
scroll to position [3153, 0]
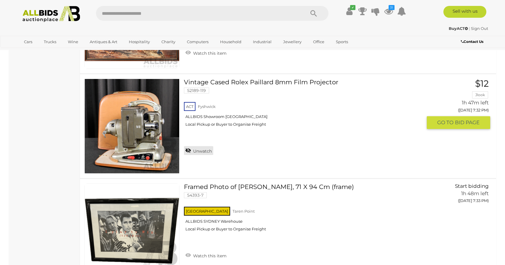
click at [205, 152] on link "Unwatch" at bounding box center [198, 150] width 29 height 9
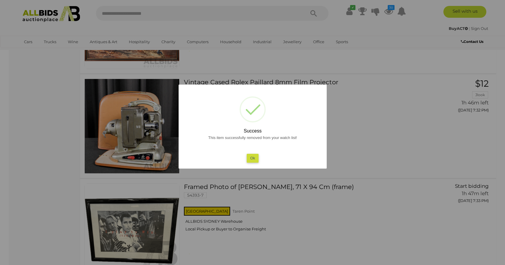
click at [248, 158] on button "Ok" at bounding box center [252, 158] width 12 height 9
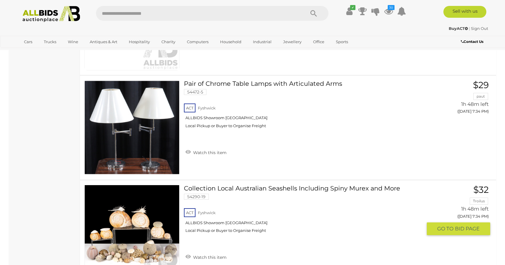
scroll to position [3465, 0]
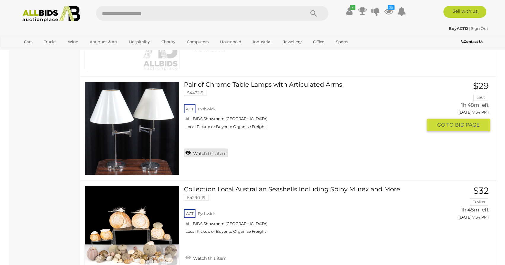
click at [218, 153] on link "Watch this item" at bounding box center [206, 153] width 44 height 9
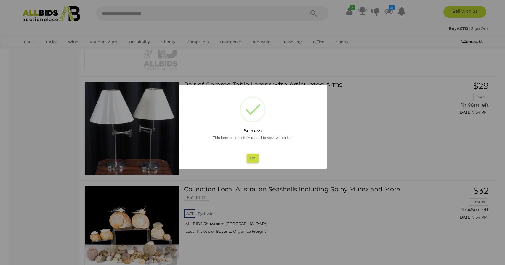
click at [256, 158] on button "Ok" at bounding box center [252, 158] width 12 height 9
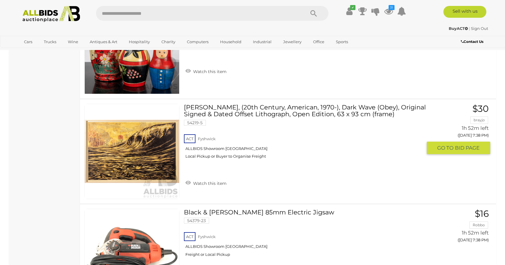
scroll to position [4598, 0]
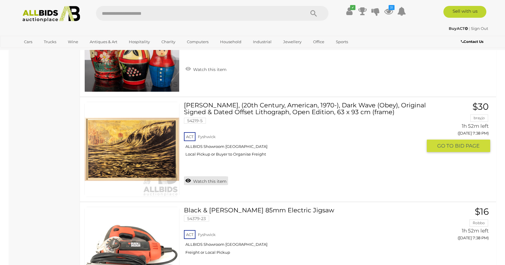
click at [205, 184] on link "Watch this item" at bounding box center [206, 180] width 44 height 9
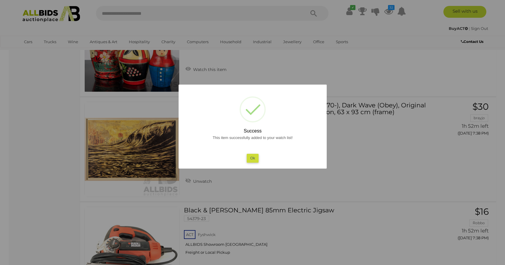
click at [250, 156] on button "Ok" at bounding box center [252, 158] width 12 height 9
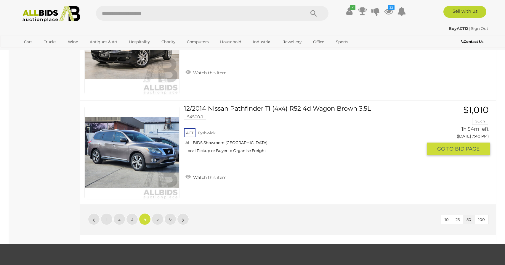
scroll to position [5128, 0]
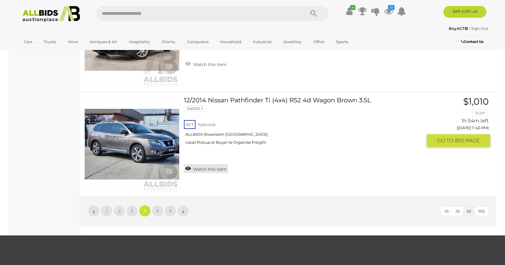
click at [211, 171] on link "Watch this item" at bounding box center [206, 168] width 44 height 9
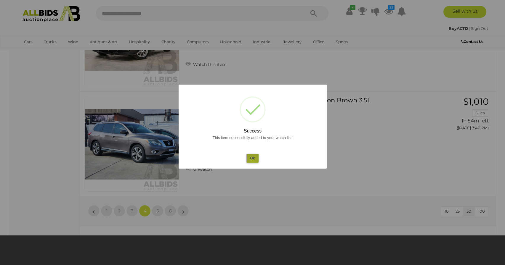
click at [253, 162] on button "Ok" at bounding box center [252, 158] width 12 height 9
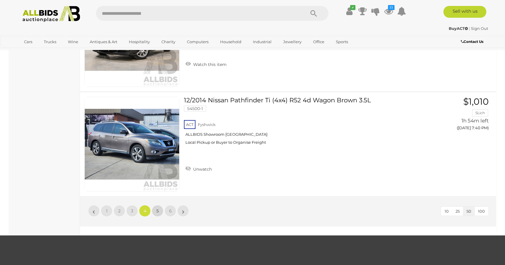
click at [156, 210] on link "5" at bounding box center [158, 211] width 12 height 12
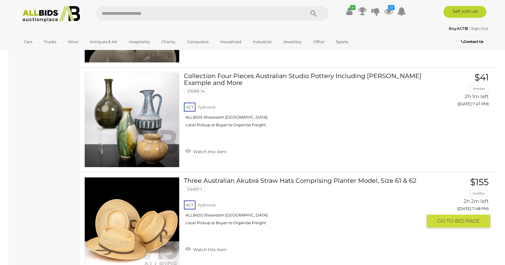
scroll to position [641, 0]
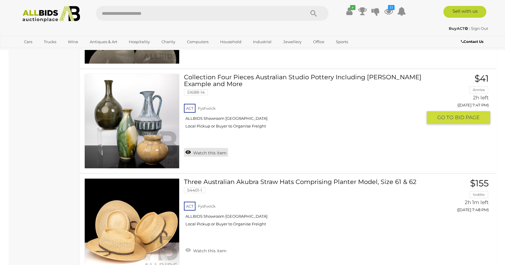
click at [205, 156] on link "Watch this item" at bounding box center [206, 152] width 44 height 9
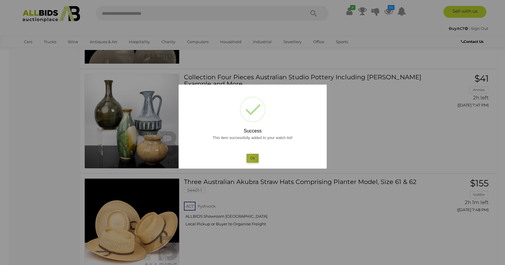
click at [250, 159] on button "Ok" at bounding box center [252, 158] width 12 height 9
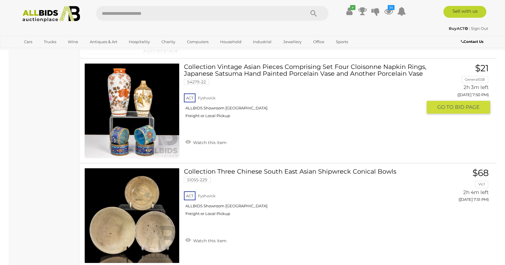
scroll to position [1177, 0]
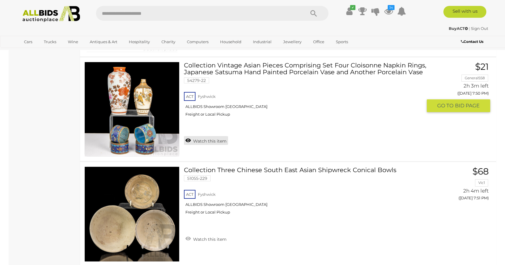
click at [211, 141] on link "Watch this item" at bounding box center [206, 140] width 44 height 9
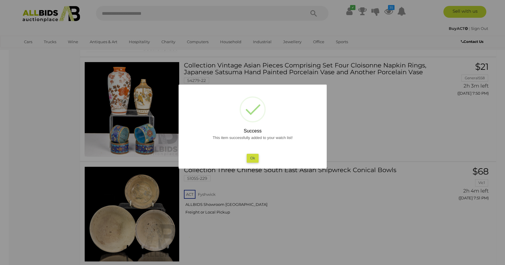
click at [252, 159] on button "Ok" at bounding box center [252, 158] width 12 height 9
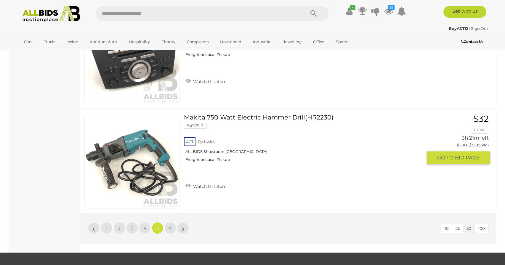
scroll to position [5112, 0]
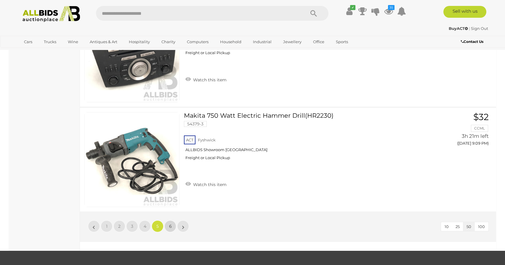
click at [170, 226] on span "6" at bounding box center [170, 226] width 3 height 5
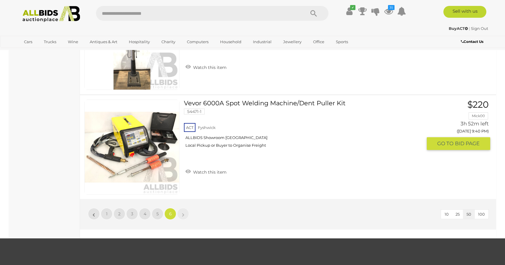
scroll to position [721, 0]
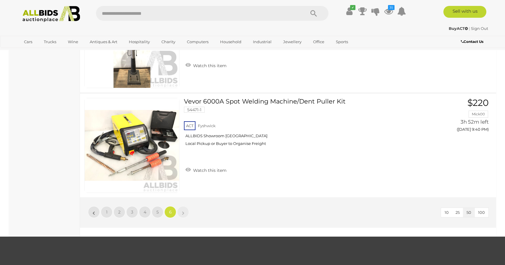
click at [184, 211] on li "»" at bounding box center [183, 212] width 12 height 12
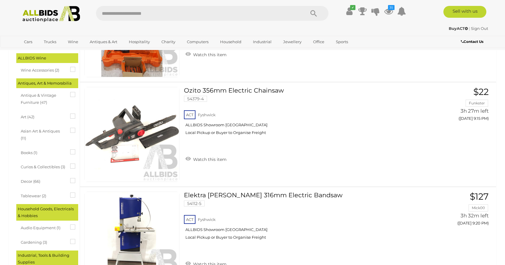
scroll to position [0, 0]
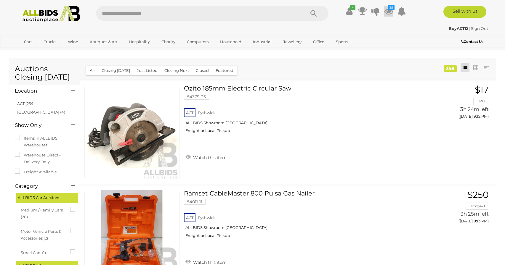
click at [388, 11] on icon at bounding box center [388, 11] width 9 height 11
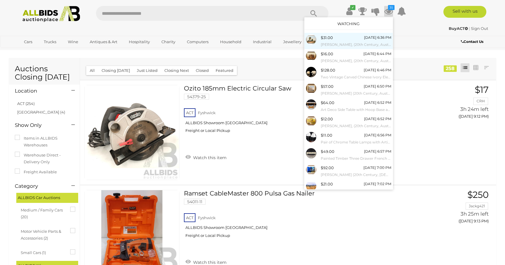
click at [328, 41] on small "Donald A. McBean, (20th Century, Australian, 1931-2021; Active 1950-60s), the B…" at bounding box center [356, 44] width 70 height 7
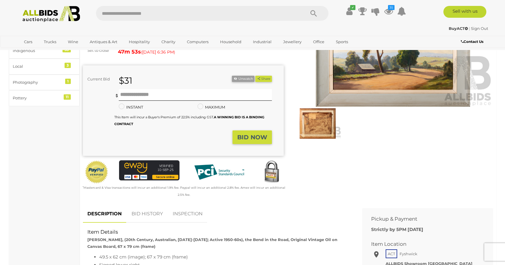
scroll to position [93, 0]
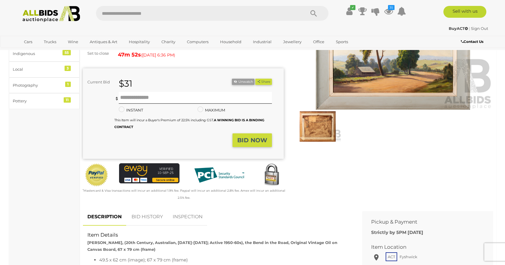
click at [146, 218] on link "BID HISTORY" at bounding box center [147, 216] width 40 height 17
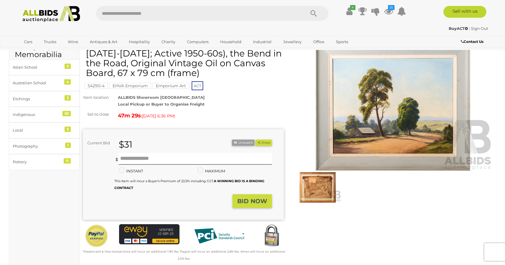
scroll to position [0, 0]
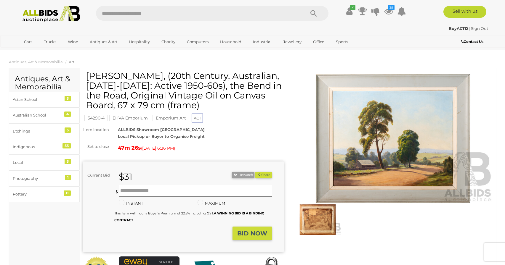
click at [373, 149] on img at bounding box center [393, 138] width 201 height 129
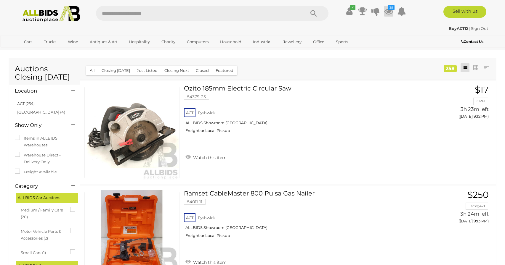
click at [388, 9] on icon "35" at bounding box center [391, 7] width 7 height 5
click at [388, 11] on icon at bounding box center [388, 11] width 9 height 11
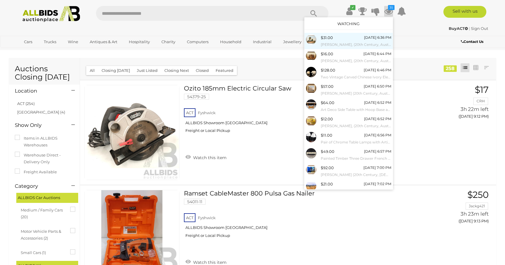
click at [361, 42] on small "[PERSON_NAME], (20th Century, Australian, [DATE]-[DATE]; Active 1950-60s), the …" at bounding box center [356, 44] width 70 height 7
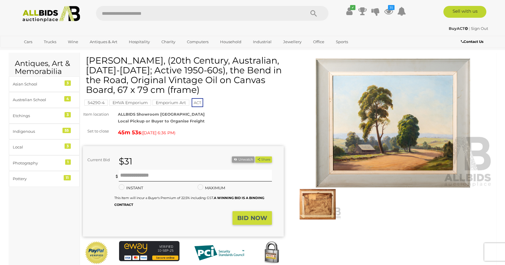
scroll to position [28, 0]
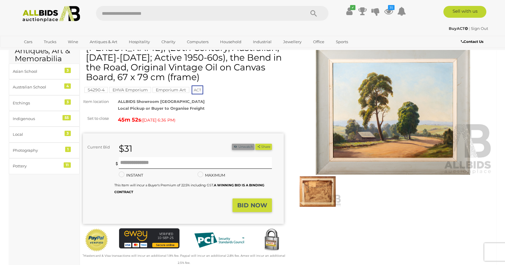
click at [239, 146] on button "Unwatch" at bounding box center [243, 147] width 23 height 6
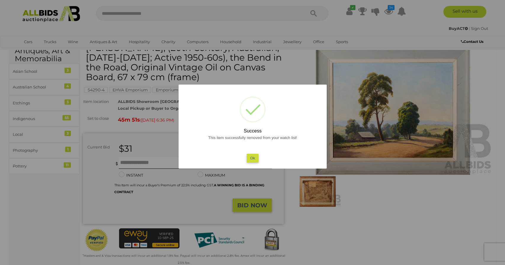
click at [252, 158] on button "Ok" at bounding box center [252, 158] width 12 height 9
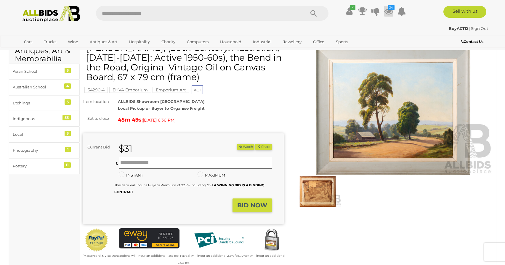
click at [388, 10] on icon "34" at bounding box center [391, 7] width 7 height 5
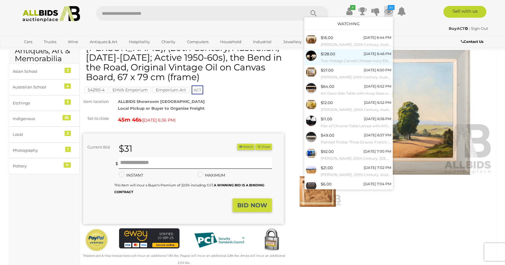
click at [350, 54] on div "$128.00 [DATE] 6:46 PM Two Vintage Carved Chinese Ivory Elephant Figures" at bounding box center [356, 57] width 70 height 13
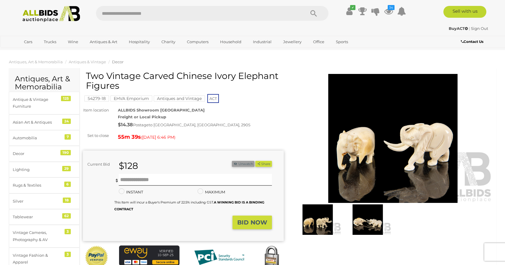
click at [238, 164] on button "Unwatch" at bounding box center [243, 164] width 23 height 6
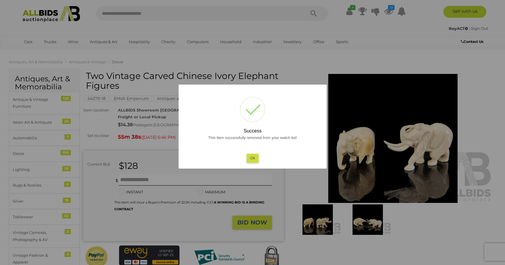
click at [251, 162] on button "Ok" at bounding box center [252, 158] width 12 height 9
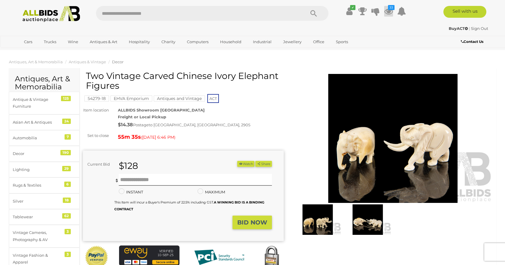
click at [388, 10] on icon "33" at bounding box center [391, 7] width 7 height 5
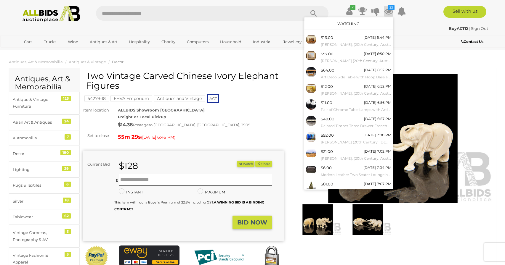
click at [257, 87] on h1 "Two Vintage Carved Chinese Ivory Elephant Figures" at bounding box center [184, 81] width 196 height 20
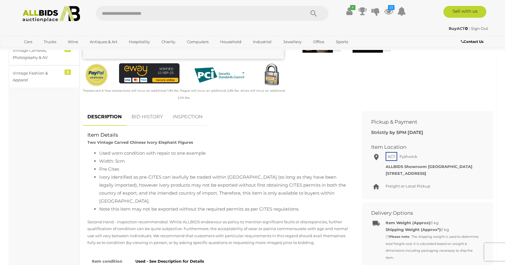
scroll to position [192, 0]
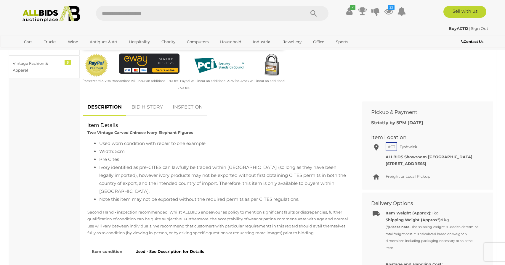
click at [146, 107] on link "BID HISTORY" at bounding box center [147, 107] width 40 height 17
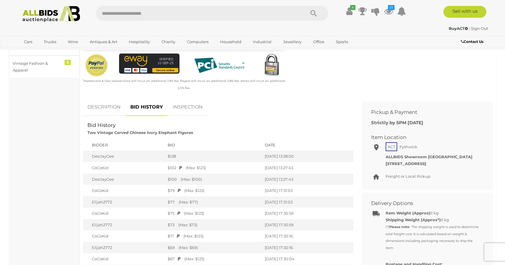
scroll to position [0, 0]
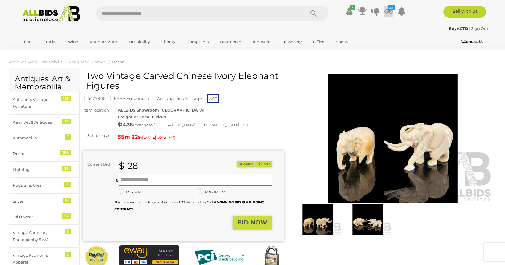
click at [389, 11] on icon at bounding box center [388, 11] width 9 height 11
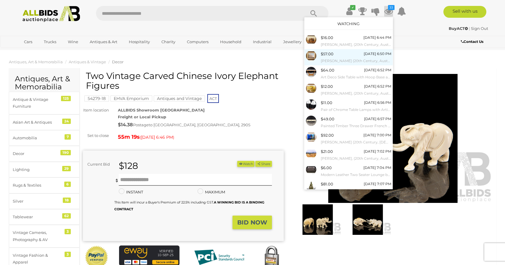
click at [357, 56] on div "$57.00 Today 6:50 PM Heather Lang (20th Century, Australian, Working c1960-70s)…" at bounding box center [356, 57] width 70 height 13
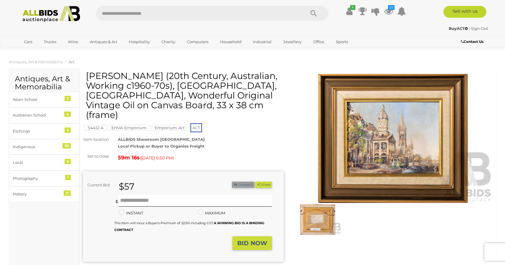
click at [240, 185] on button "Unwatch" at bounding box center [243, 185] width 23 height 6
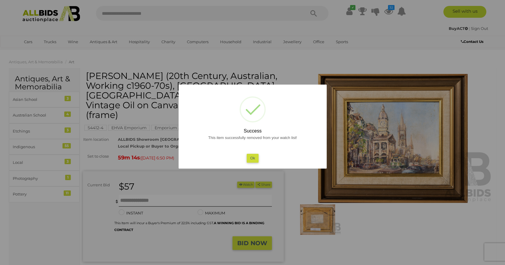
click at [254, 160] on button "Ok" at bounding box center [252, 158] width 12 height 9
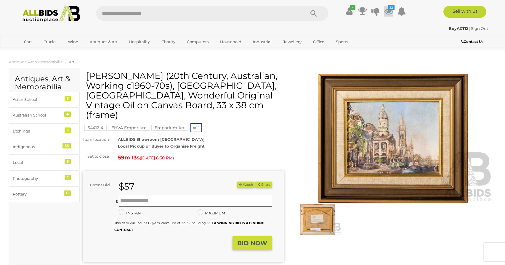
click at [390, 12] on icon at bounding box center [388, 11] width 9 height 11
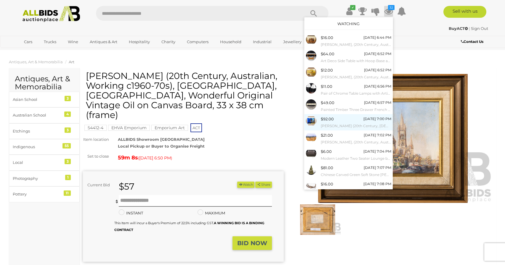
click at [343, 122] on div "$92.00 [DATE] 7:00 PM [PERSON_NAME] (20th Century, [DEMOGRAPHIC_DATA]-Born [DEM…" at bounding box center [356, 122] width 70 height 13
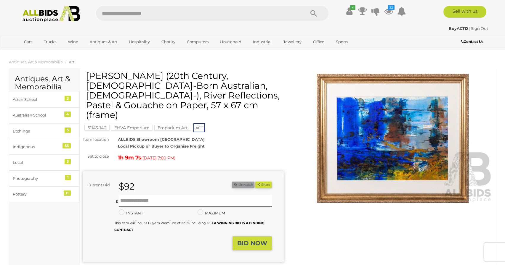
click at [237, 182] on button "Unwatch" at bounding box center [243, 185] width 23 height 6
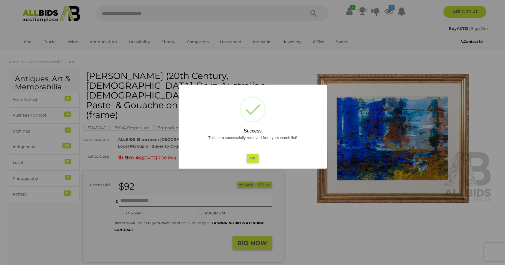
click at [249, 160] on button "Ok" at bounding box center [252, 158] width 12 height 9
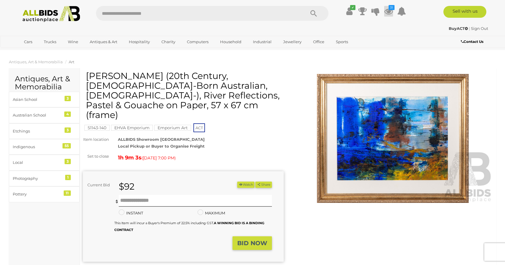
click at [387, 10] on icon at bounding box center [388, 11] width 9 height 11
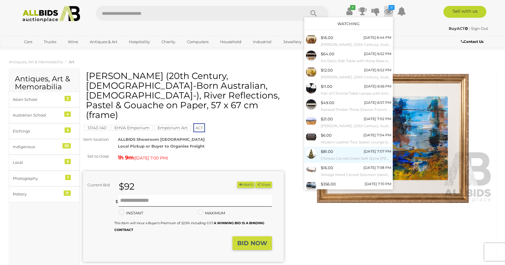
scroll to position [17, 0]
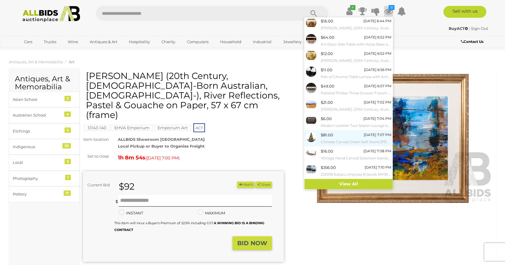
click at [335, 140] on small "Chinese Carved Green Soft Stone [PERSON_NAME] on Lotus Throne Statue" at bounding box center [356, 142] width 70 height 7
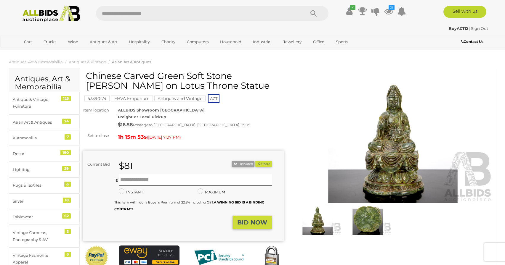
click at [384, 148] on img at bounding box center [393, 138] width 201 height 129
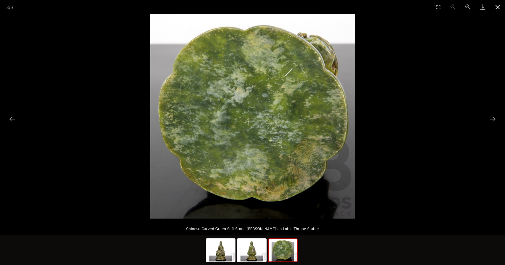
click at [500, 7] on button "Close gallery" at bounding box center [497, 7] width 15 height 14
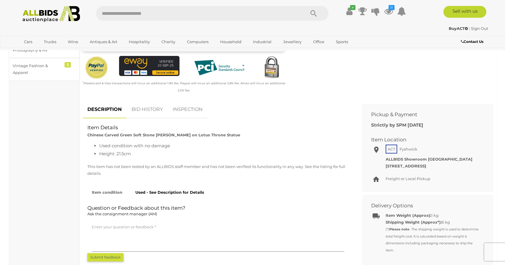
scroll to position [190, 0]
click at [146, 110] on link "BID HISTORY" at bounding box center [147, 109] width 40 height 17
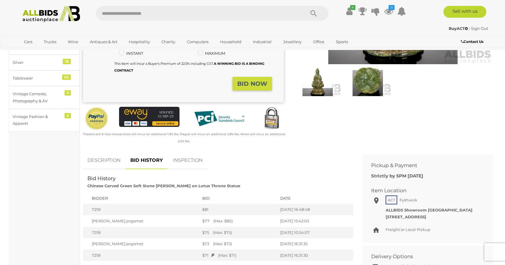
scroll to position [0, 0]
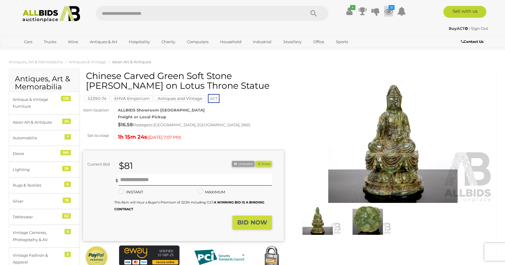
click at [387, 11] on icon at bounding box center [388, 11] width 9 height 11
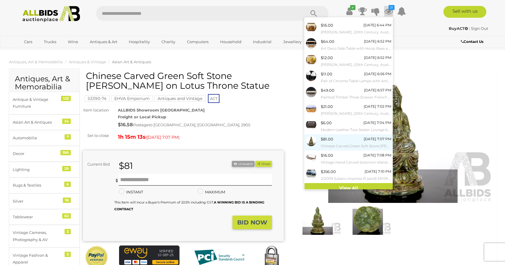
scroll to position [17, 0]
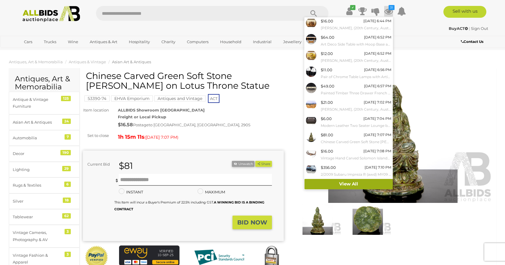
click at [344, 184] on link "View All" at bounding box center [348, 184] width 88 height 10
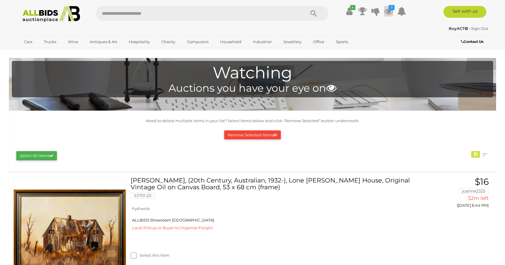
click at [386, 9] on icon at bounding box center [388, 11] width 9 height 11
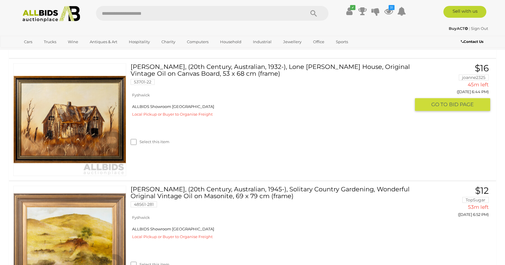
scroll to position [114, 0]
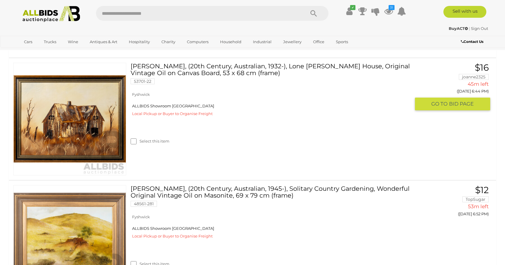
click at [201, 69] on link "[PERSON_NAME], (20th Century, Australian, 1932-), Lone [PERSON_NAME] House, Ori…" at bounding box center [272, 76] width 275 height 26
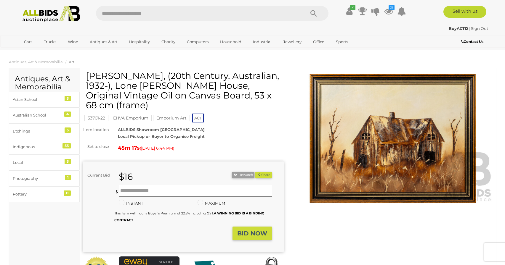
click at [354, 146] on img at bounding box center [393, 138] width 201 height 129
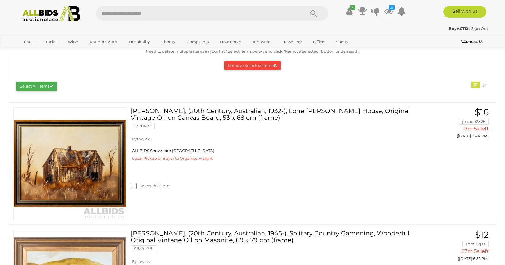
scroll to position [73, 0]
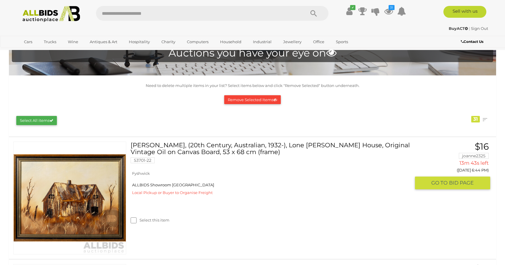
scroll to position [45, 0]
